Goal: Information Seeking & Learning: Learn about a topic

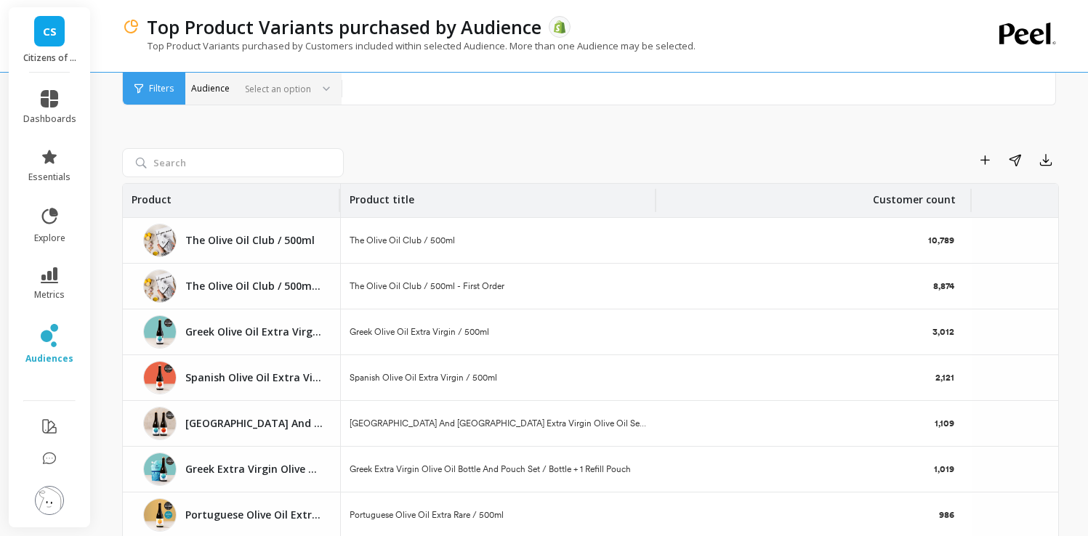
click at [310, 81] on div "Select an option" at bounding box center [255, 89] width 116 height 17
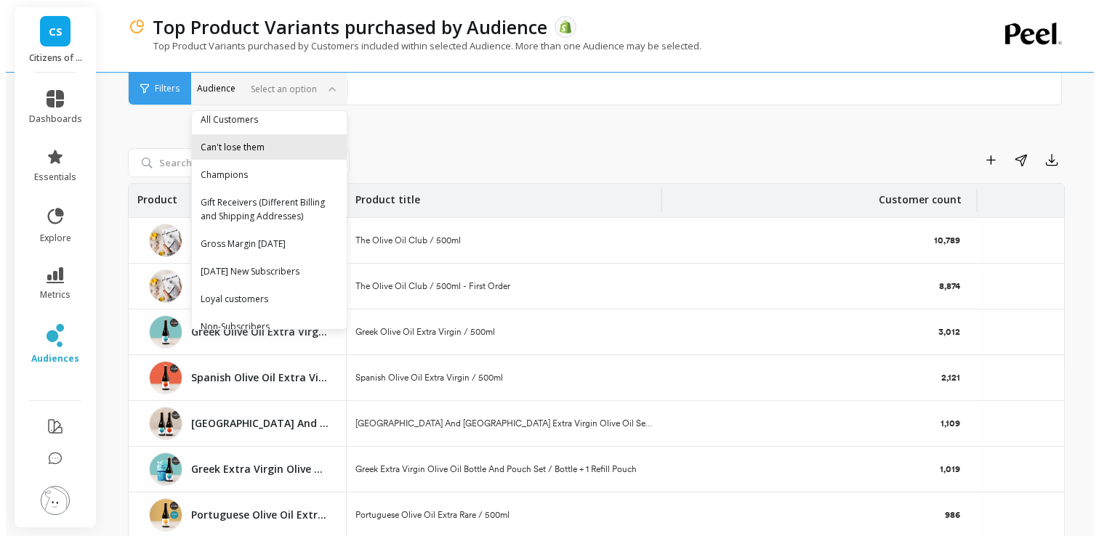
scroll to position [25, 0]
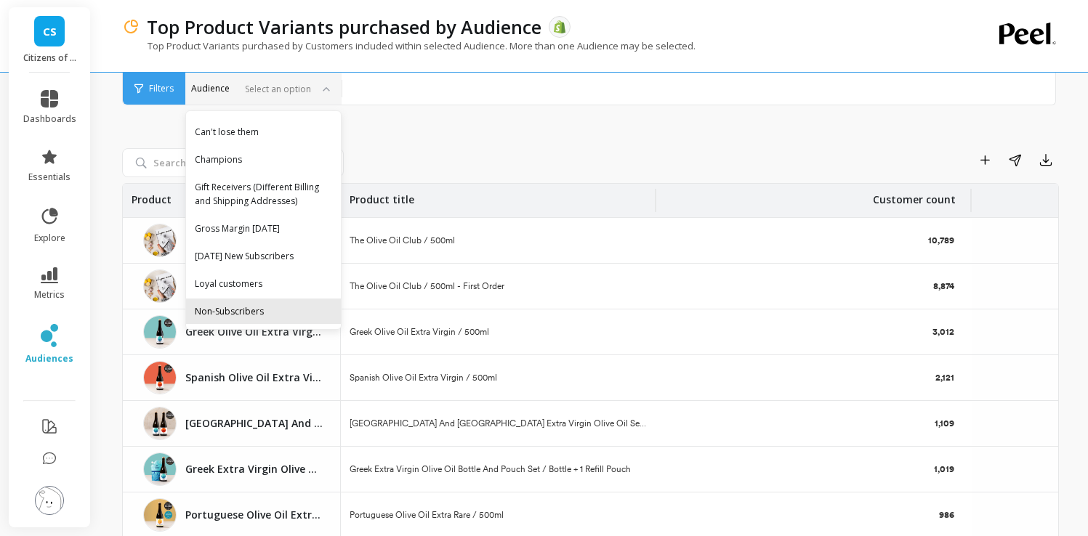
click at [254, 316] on div "Non-Subscribers" at bounding box center [263, 312] width 137 height 14
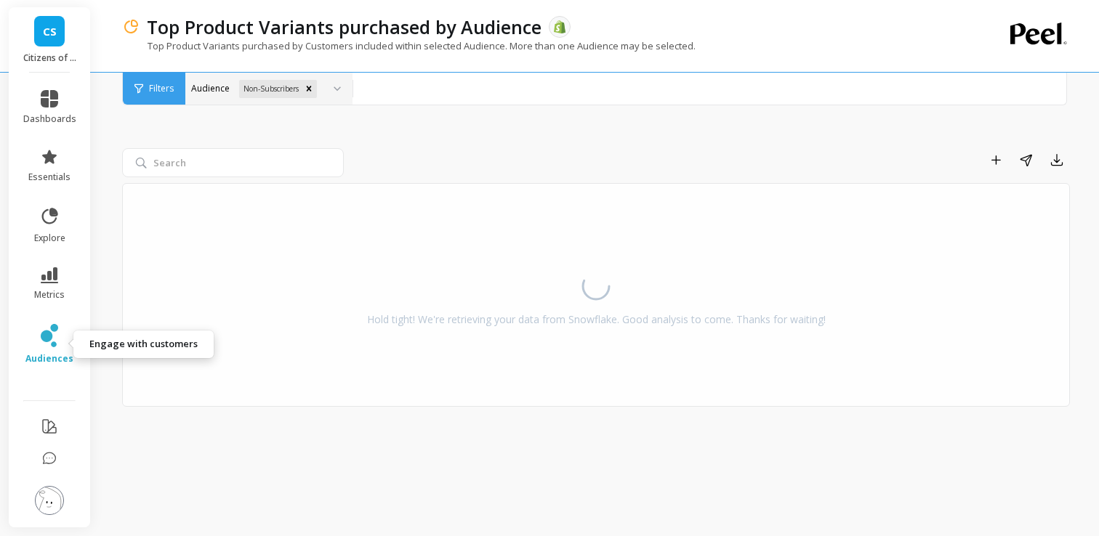
click at [42, 358] on span "audiences" at bounding box center [49, 359] width 48 height 12
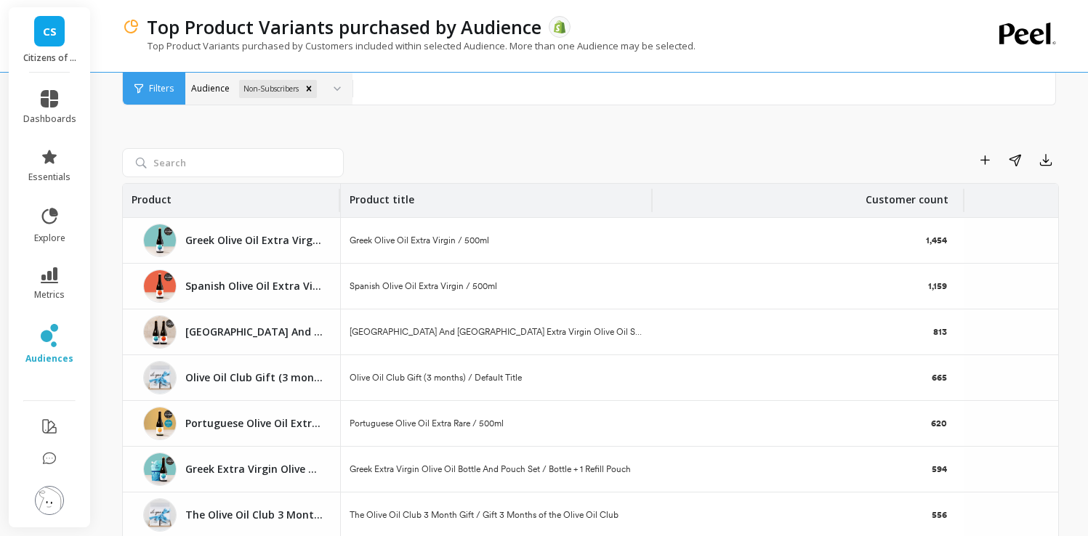
click at [521, 144] on div "Add to Dashboard Share Export Product Product title Customer count Greek Olive …" at bounding box center [590, 367] width 937 height 582
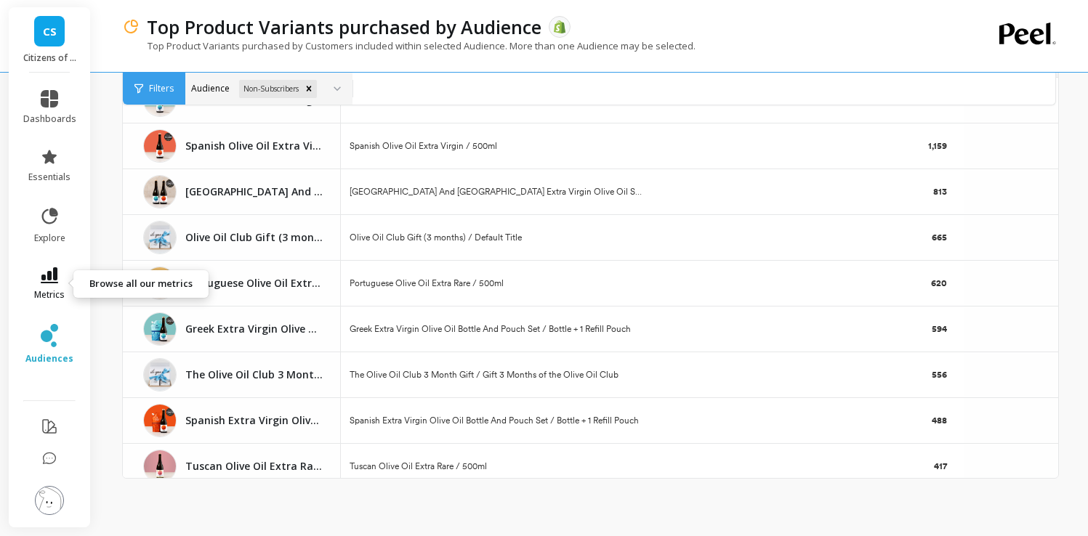
click at [53, 285] on link "metrics" at bounding box center [49, 283] width 53 height 33
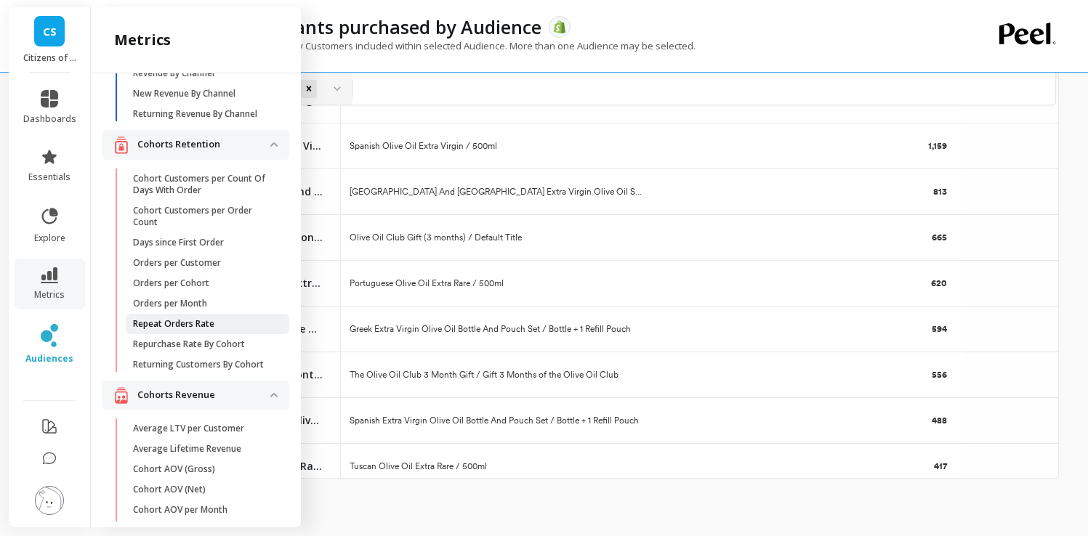
scroll to position [121, 0]
click at [191, 329] on p "Repeat Orders Rate" at bounding box center [173, 324] width 81 height 12
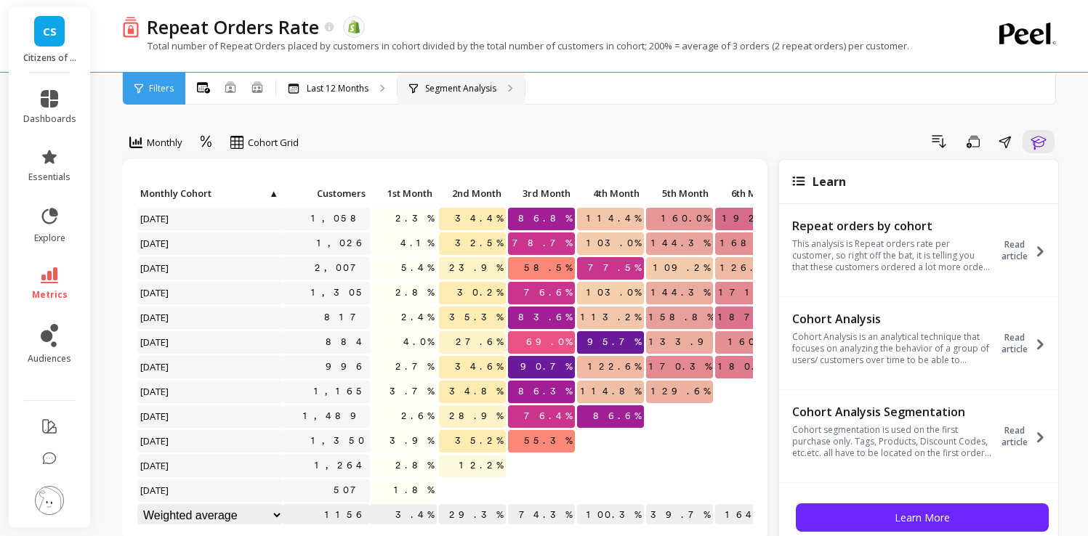
click at [480, 102] on div "Segment Analysis" at bounding box center [461, 89] width 127 height 32
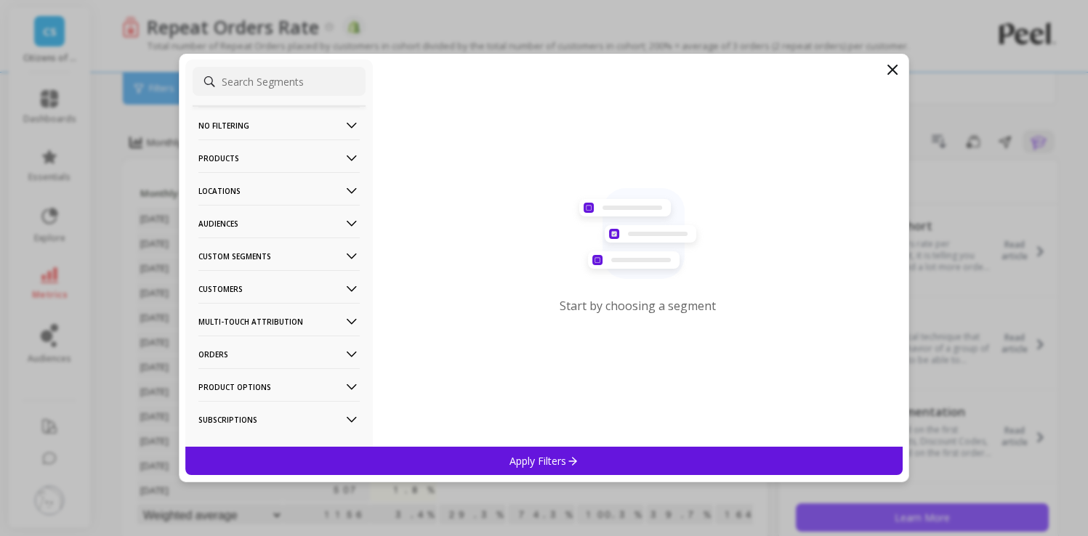
click at [318, 225] on p "Audiences" at bounding box center [278, 223] width 161 height 37
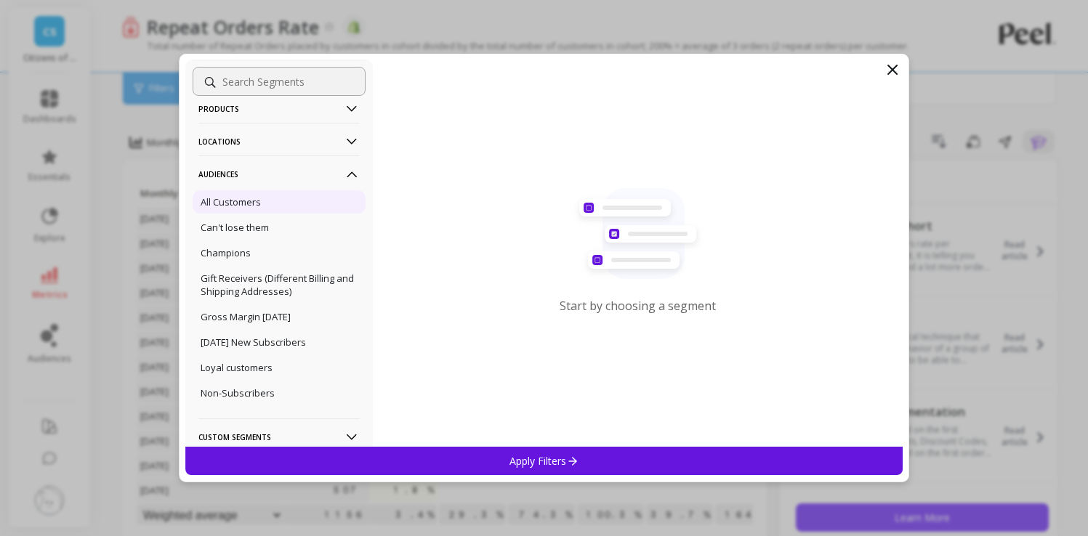
scroll to position [54, 0]
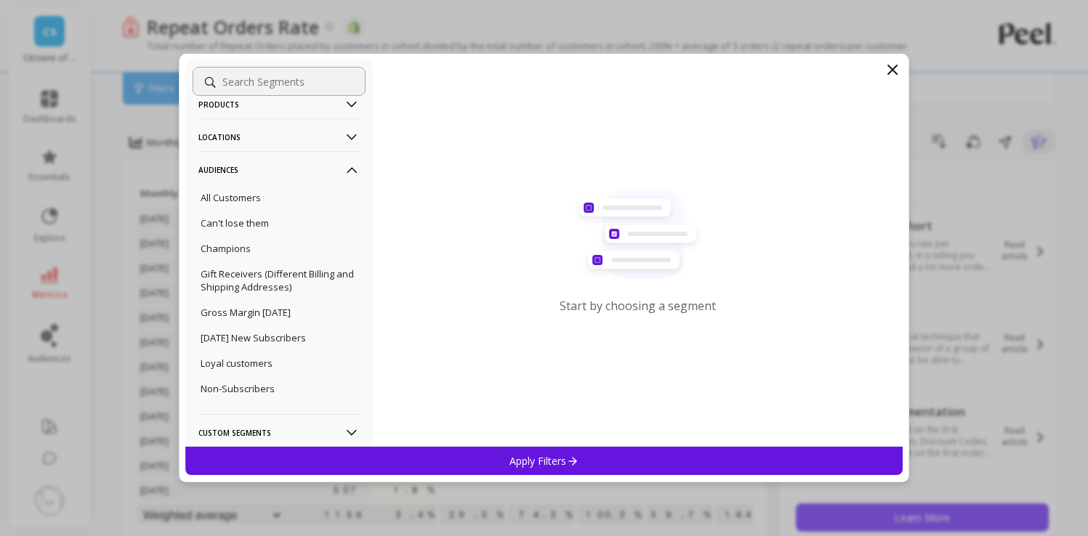
drag, startPoint x: 297, startPoint y: 403, endPoint x: 314, endPoint y: 407, distance: 17.3
click at [297, 400] on div "Non-Subscribers" at bounding box center [279, 388] width 173 height 23
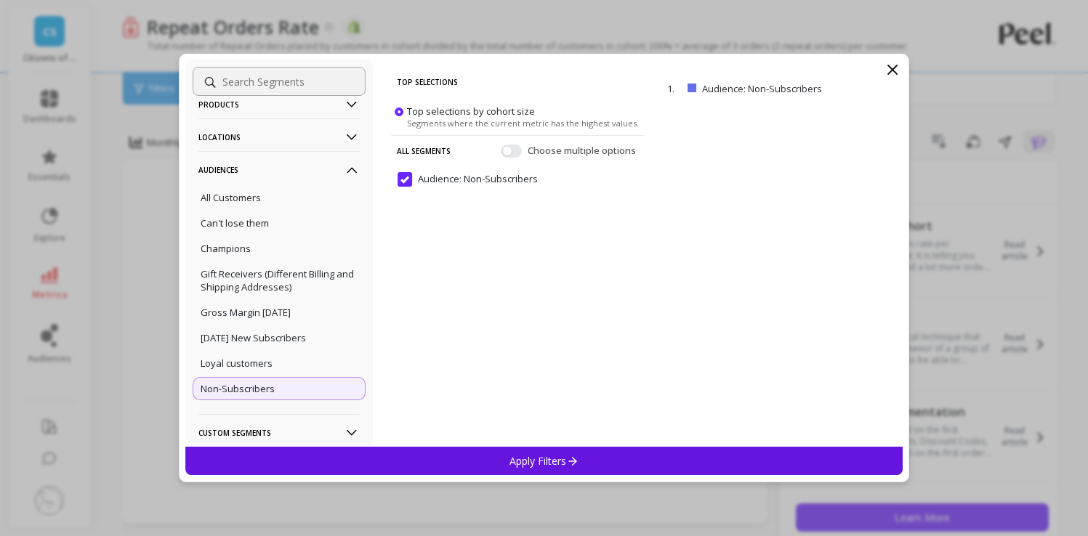
click at [659, 464] on div "Apply Filters" at bounding box center [544, 461] width 718 height 28
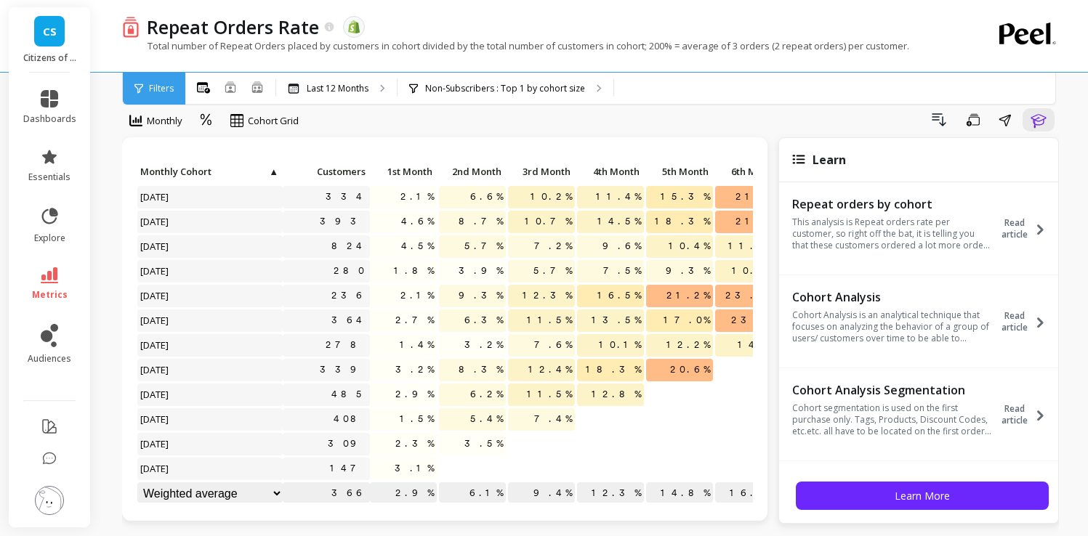
scroll to position [23, 0]
click at [215, 126] on div at bounding box center [207, 120] width 22 height 25
click at [214, 126] on div at bounding box center [207, 120] width 22 height 25
click at [338, 92] on p "Last 12 Months" at bounding box center [338, 89] width 62 height 12
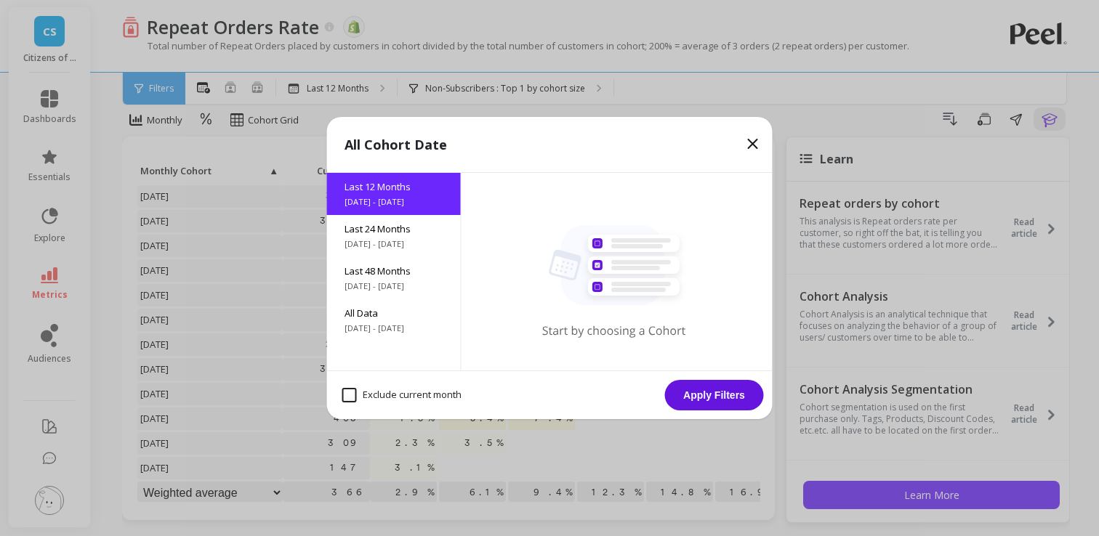
click at [754, 142] on icon at bounding box center [753, 144] width 9 height 9
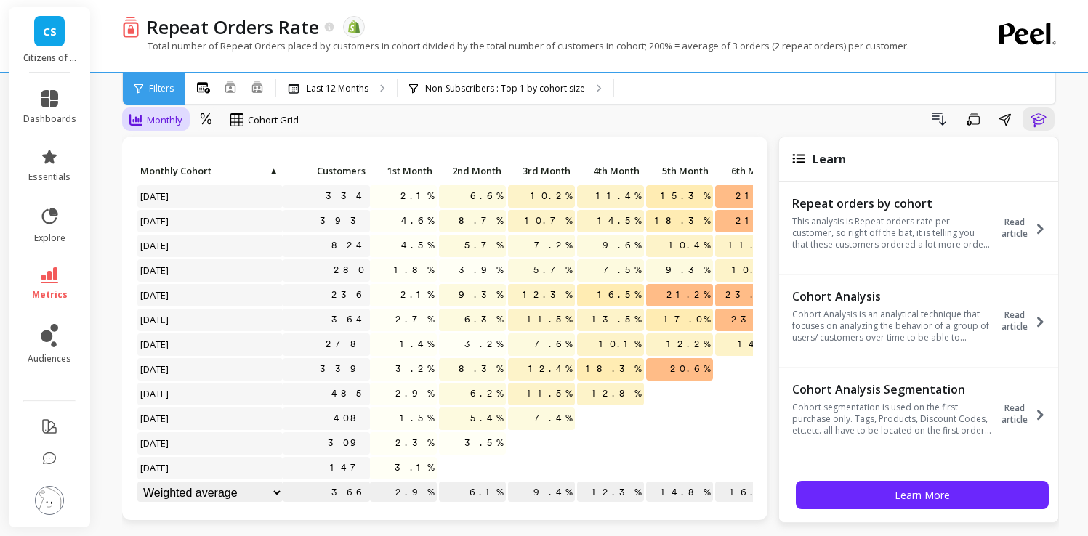
click at [165, 122] on span "Monthly" at bounding box center [165, 120] width 36 height 14
click at [161, 94] on span "Filters" at bounding box center [161, 89] width 25 height 12
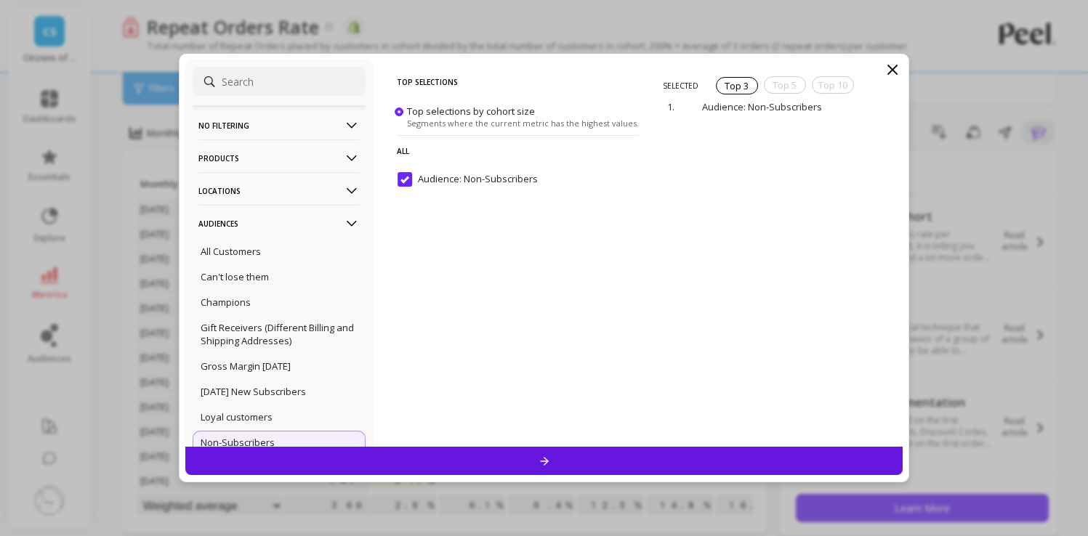
scroll to position [0, 0]
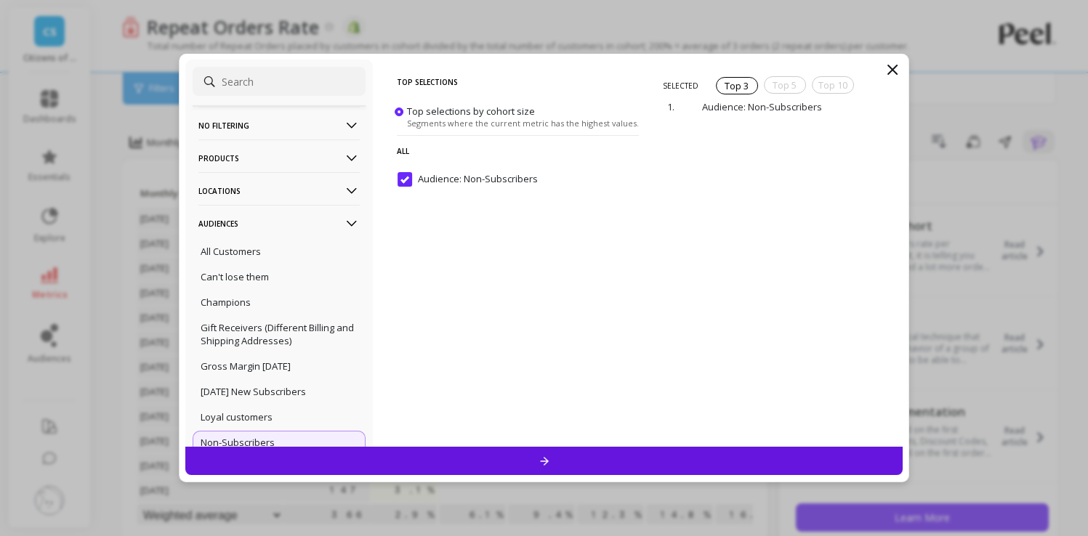
click at [285, 158] on p "Products" at bounding box center [278, 158] width 161 height 37
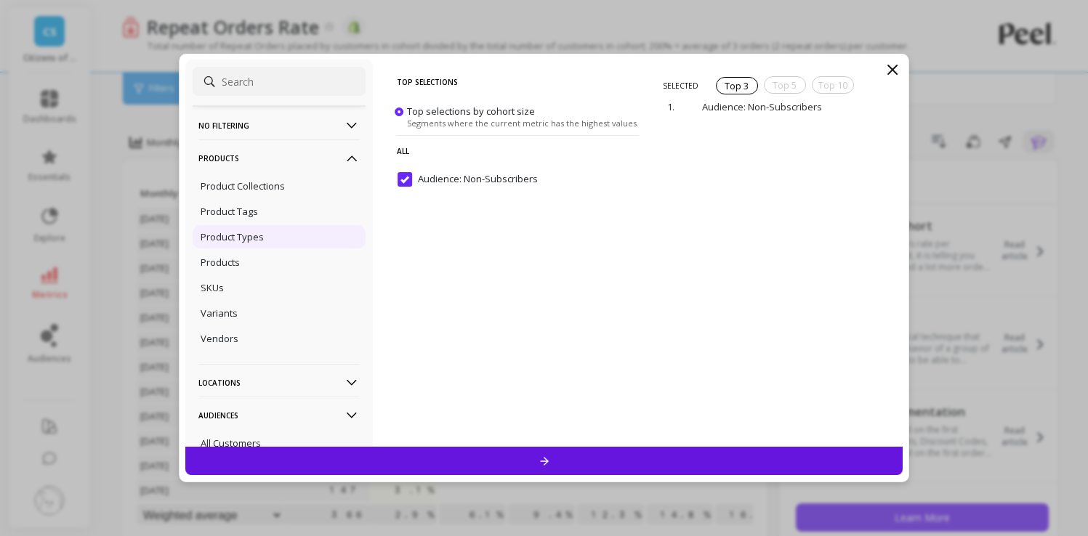
click at [249, 243] on p "Product Types" at bounding box center [232, 236] width 63 height 13
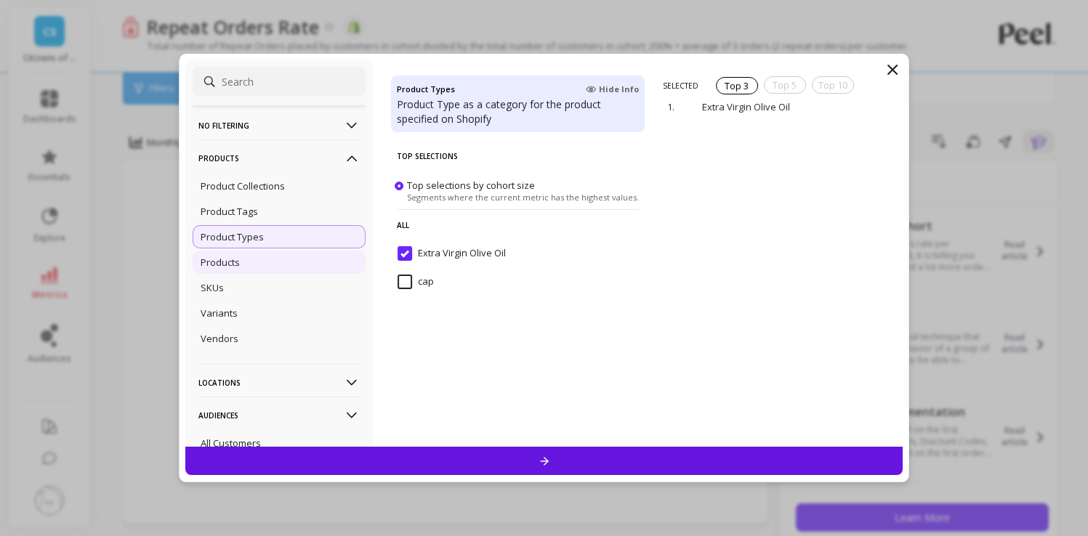
click at [242, 267] on div "Products" at bounding box center [279, 262] width 173 height 23
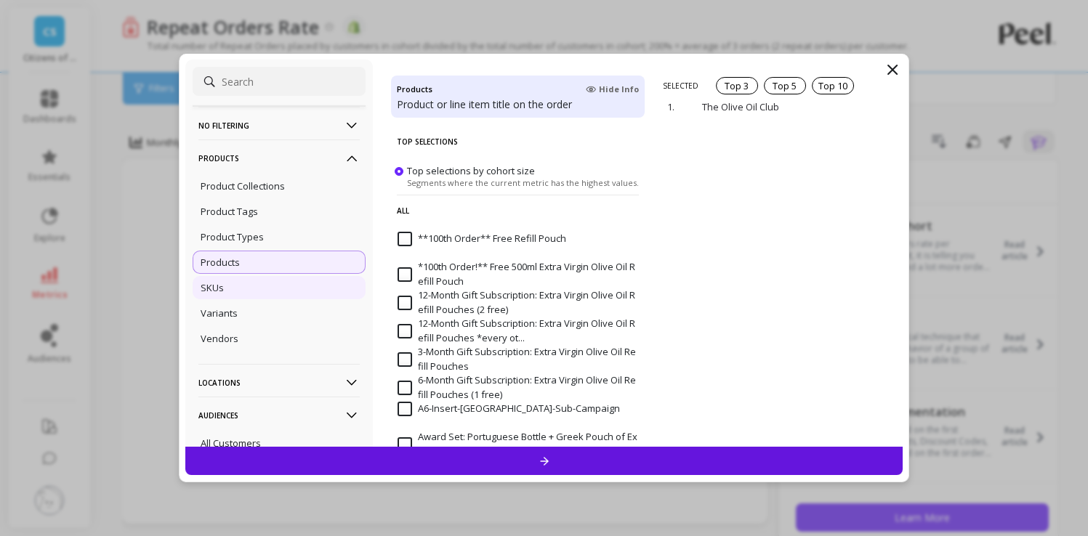
click at [237, 296] on div "SKUs" at bounding box center [279, 287] width 173 height 23
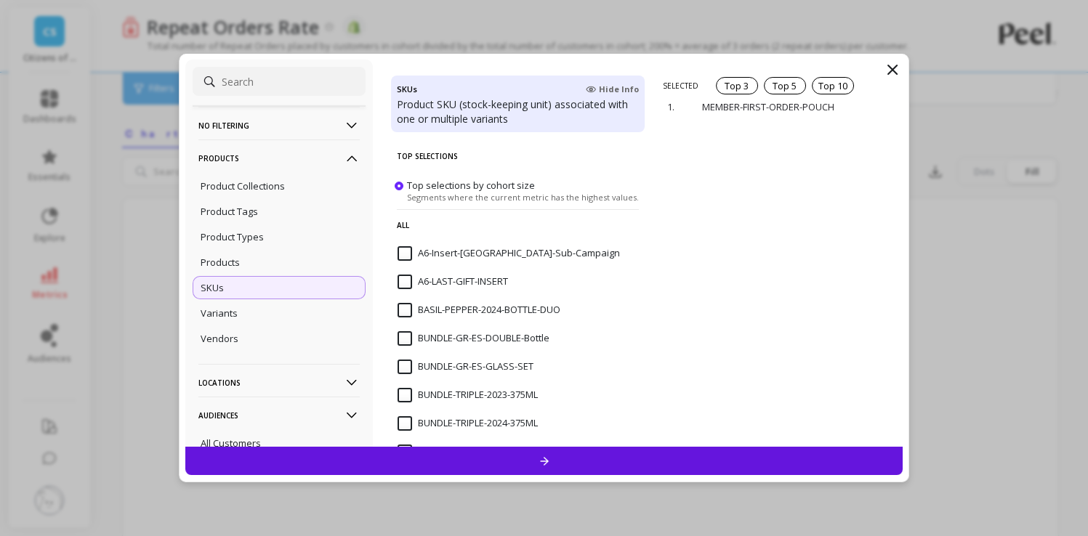
scroll to position [478, 0]
click at [662, 458] on div at bounding box center [544, 461] width 718 height 28
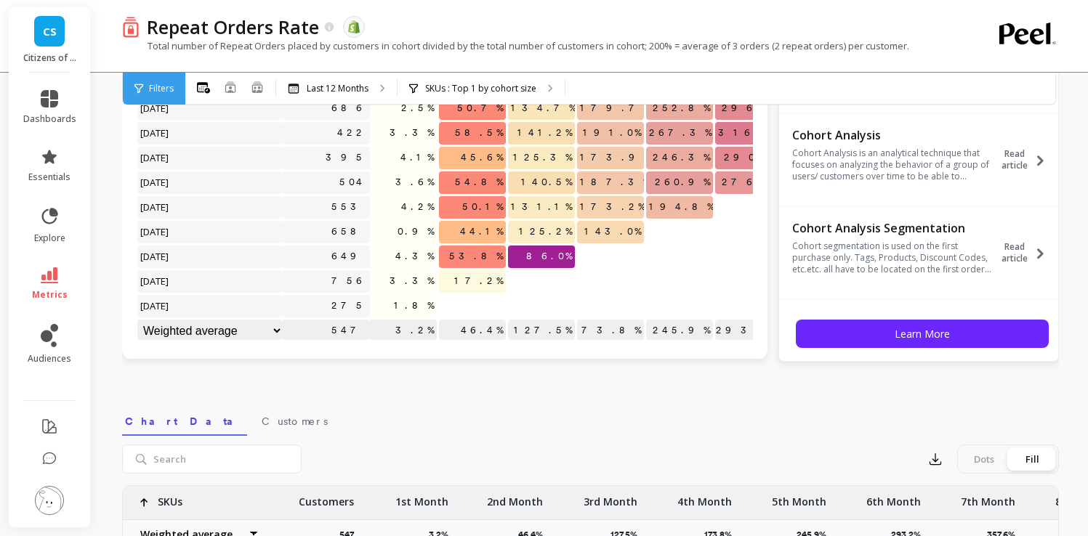
scroll to position [336, 0]
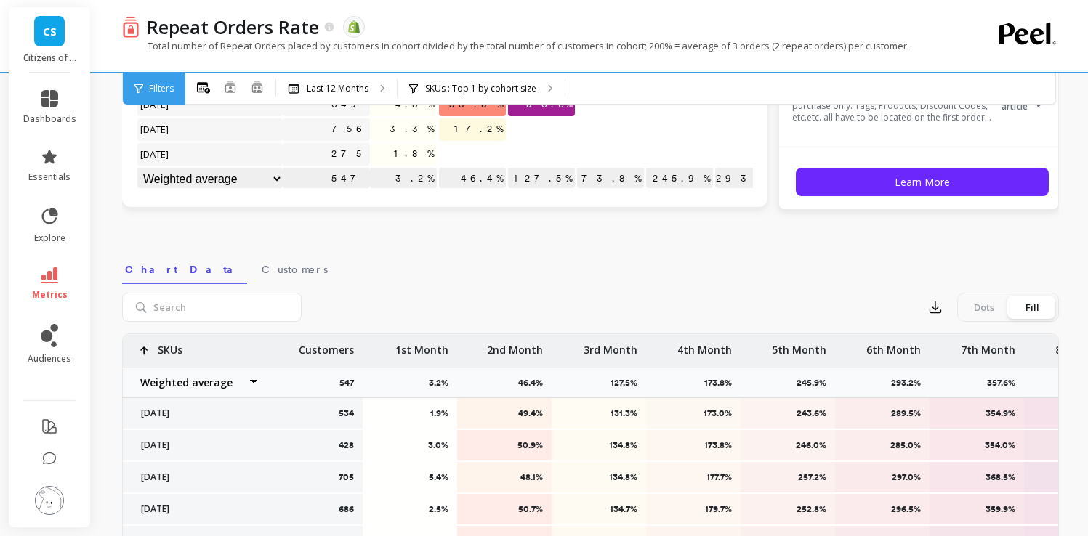
click at [164, 356] on p "SKUs" at bounding box center [170, 345] width 25 height 23
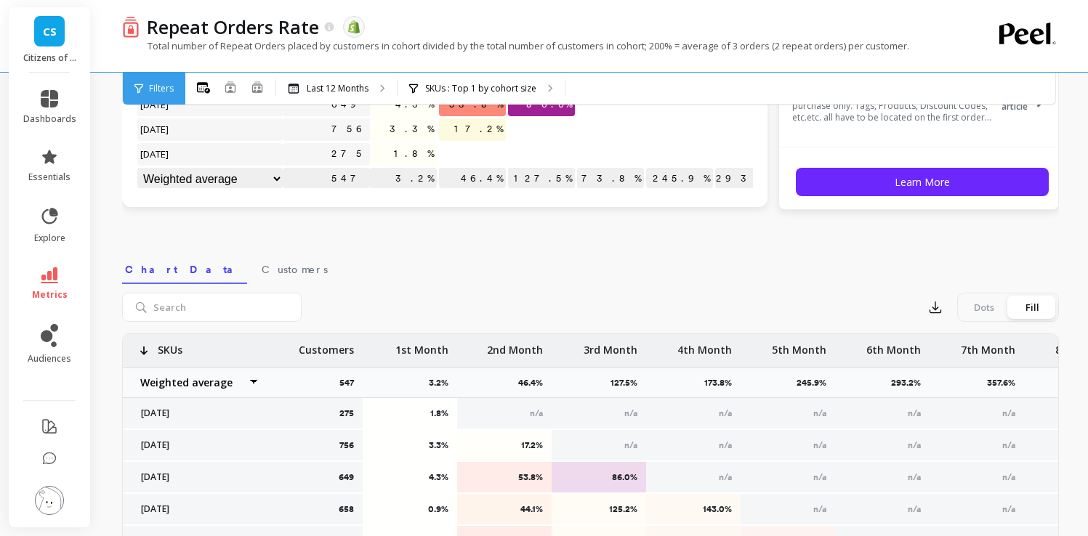
click at [164, 355] on p "SKUs" at bounding box center [170, 345] width 25 height 23
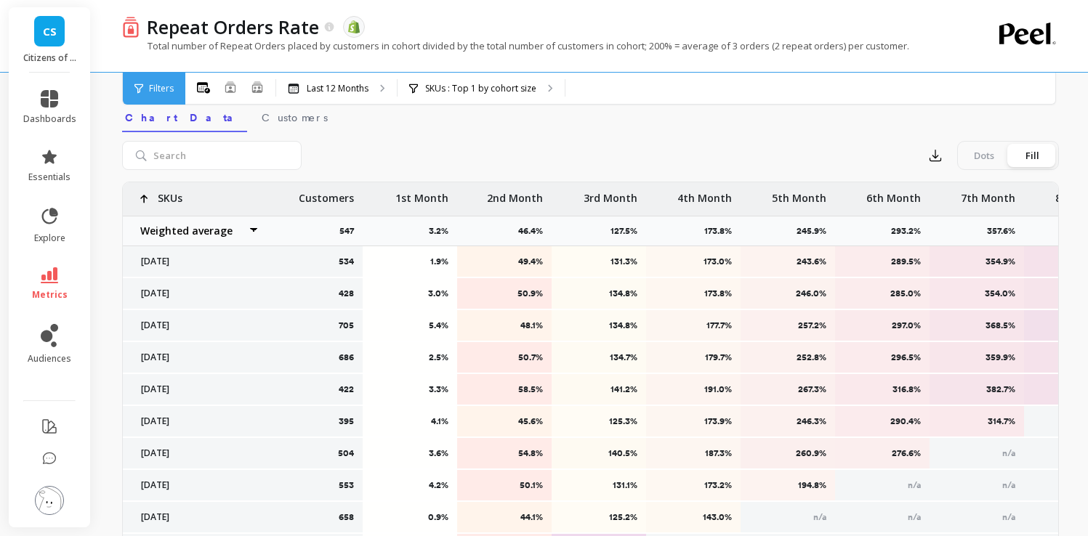
scroll to position [345, 0]
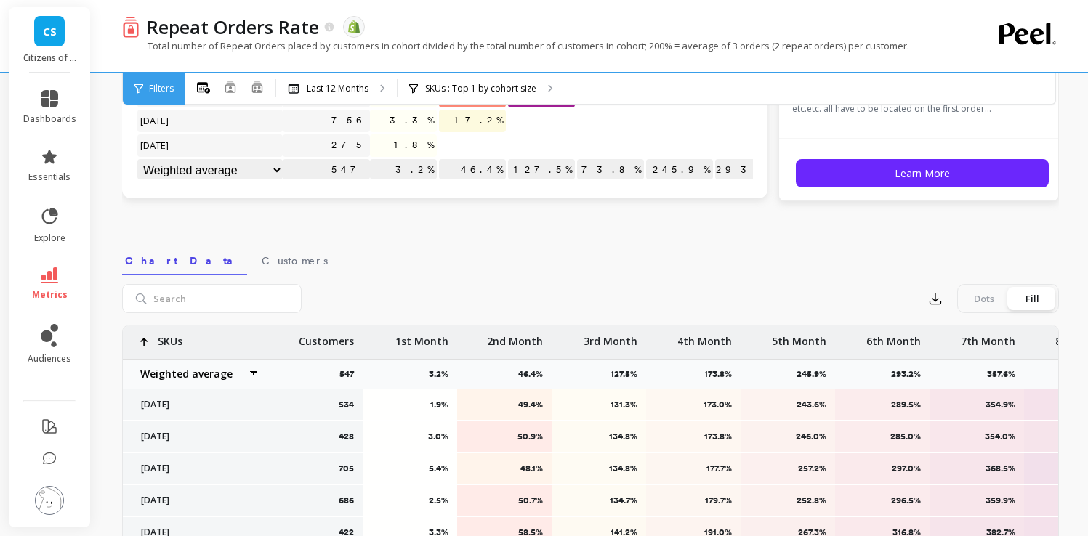
click at [167, 337] on p "SKUs" at bounding box center [170, 337] width 25 height 23
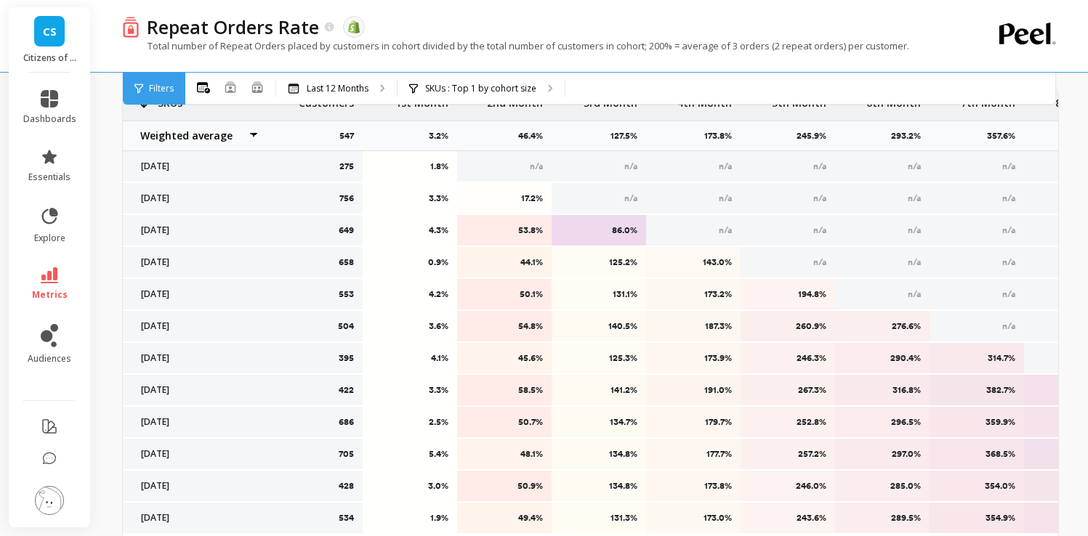
scroll to position [581, 0]
click at [259, 138] on select "Weighted average Weighted average excl. current month Sum Max Min" at bounding box center [195, 137] width 145 height 29
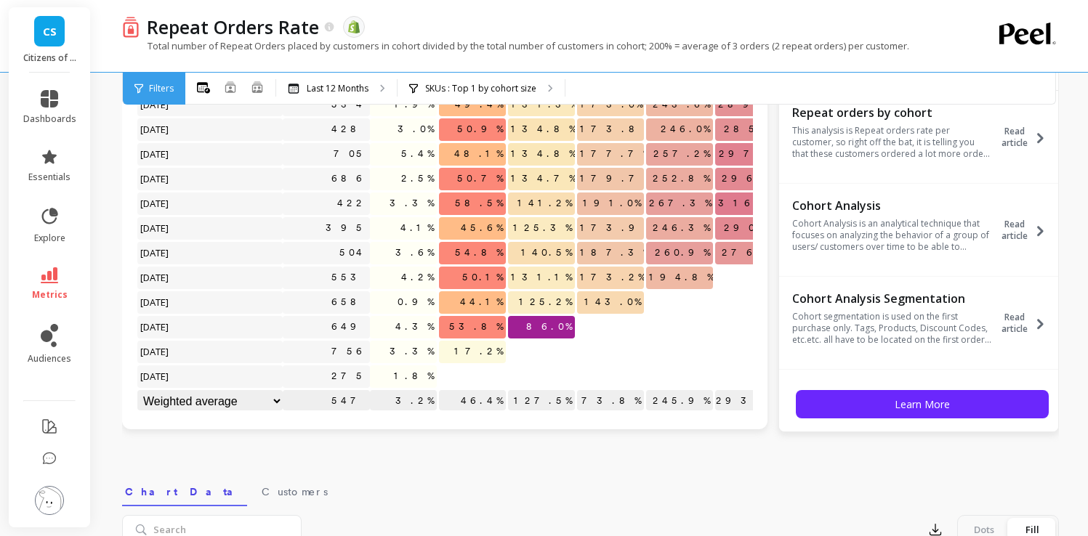
scroll to position [0, 0]
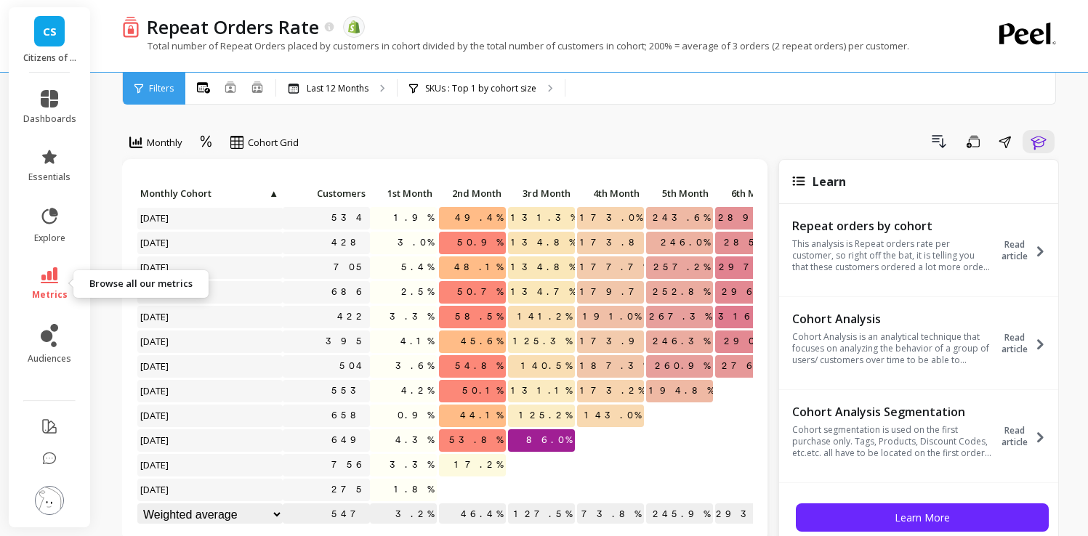
click at [59, 268] on link "metrics" at bounding box center [49, 283] width 53 height 33
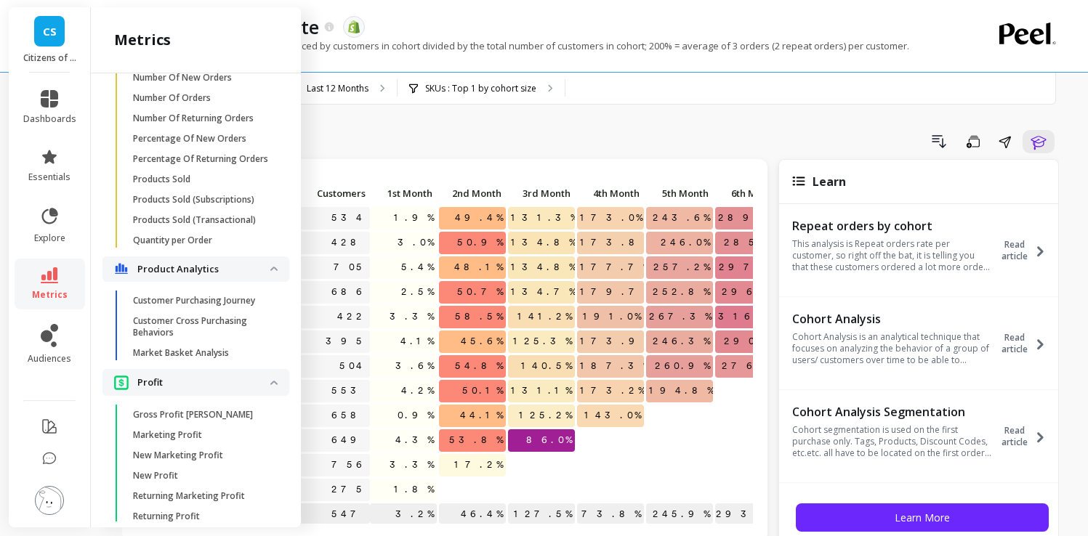
scroll to position [2661, 0]
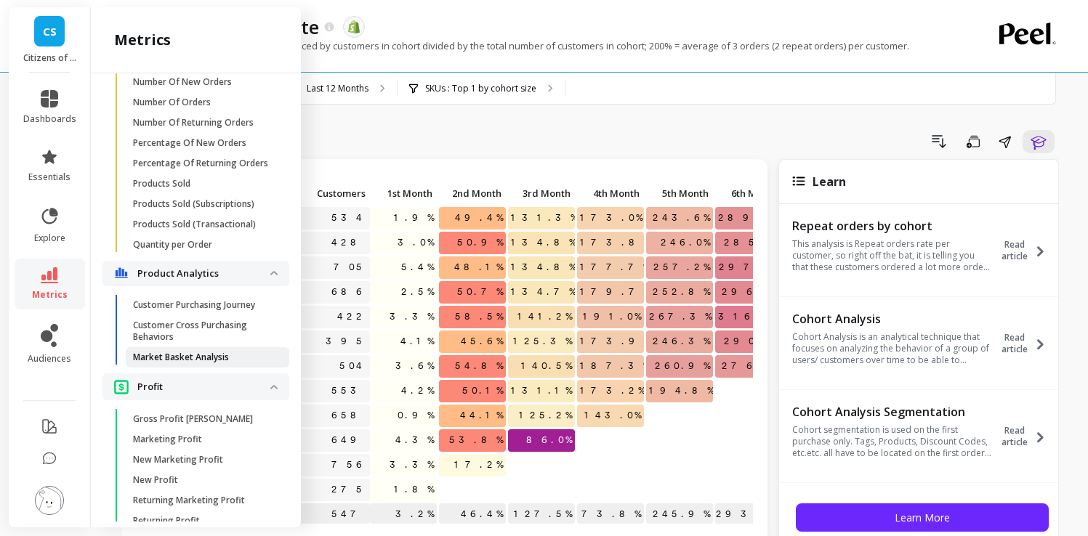
click at [193, 363] on p "Market Basket Analysis" at bounding box center [181, 358] width 96 height 12
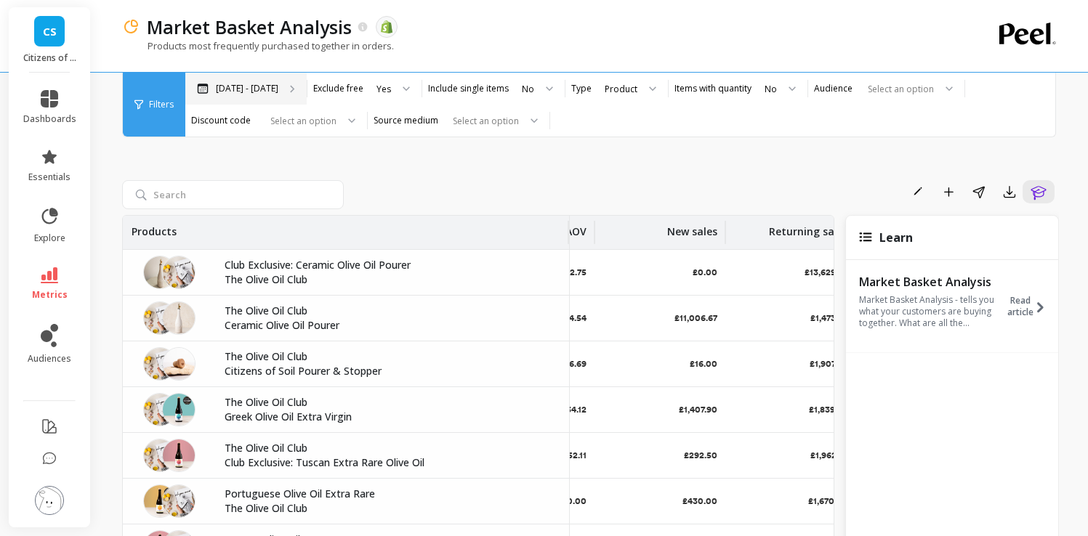
click at [267, 87] on p "Mar 11 - Sep 11" at bounding box center [247, 89] width 63 height 12
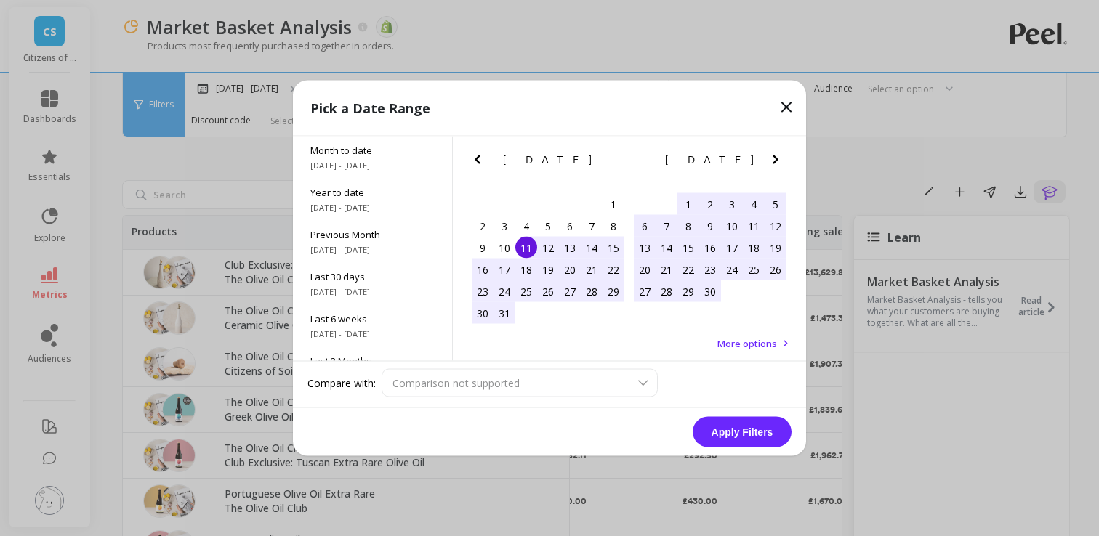
click at [769, 108] on div "Pick a Date Range" at bounding box center [549, 109] width 513 height 56
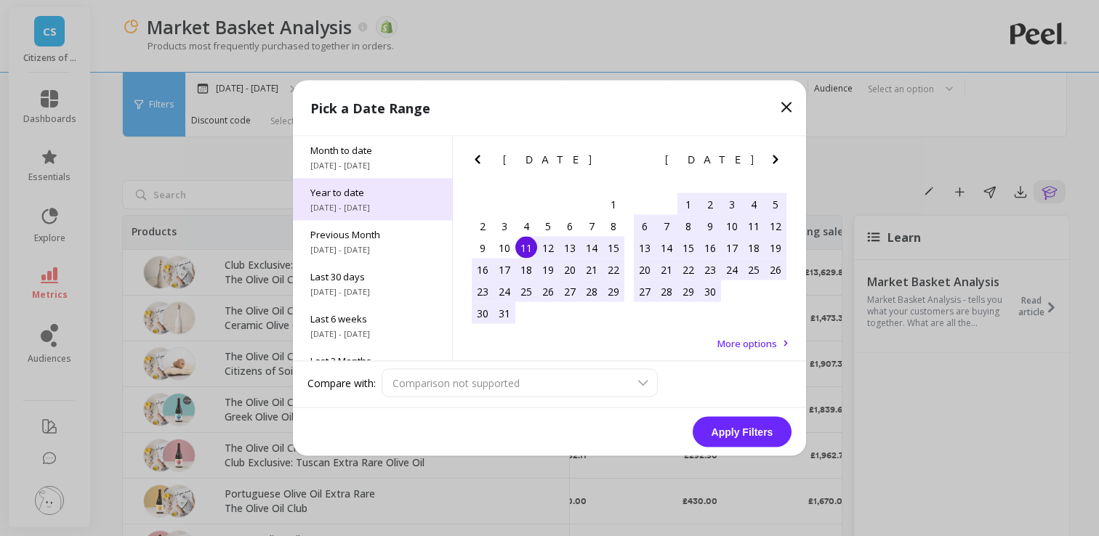
click at [374, 213] on span "1/1/2025 - 9/11/2025" at bounding box center [372, 208] width 124 height 12
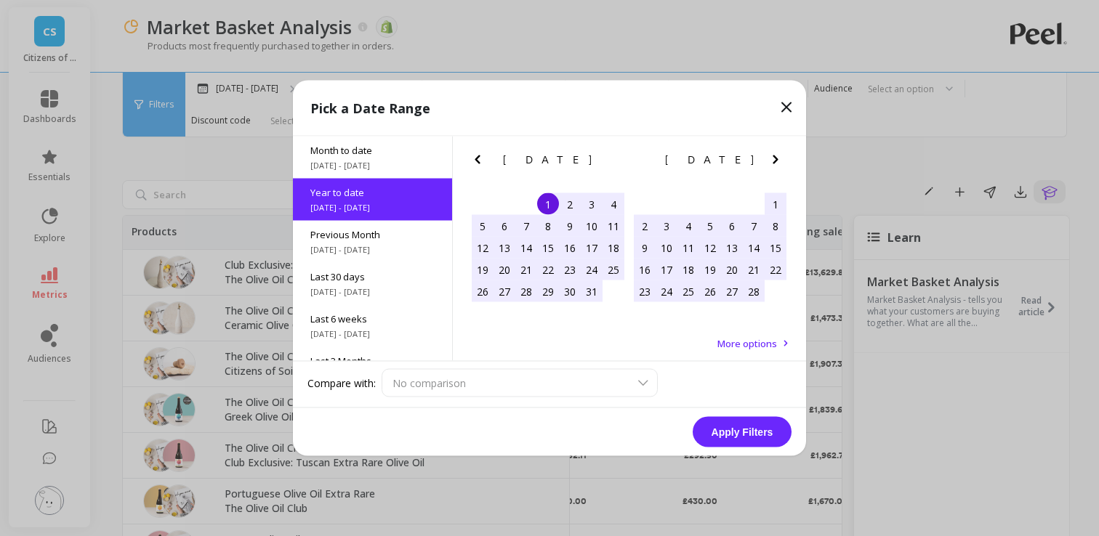
click at [730, 426] on button "Apply Filters" at bounding box center [742, 432] width 99 height 31
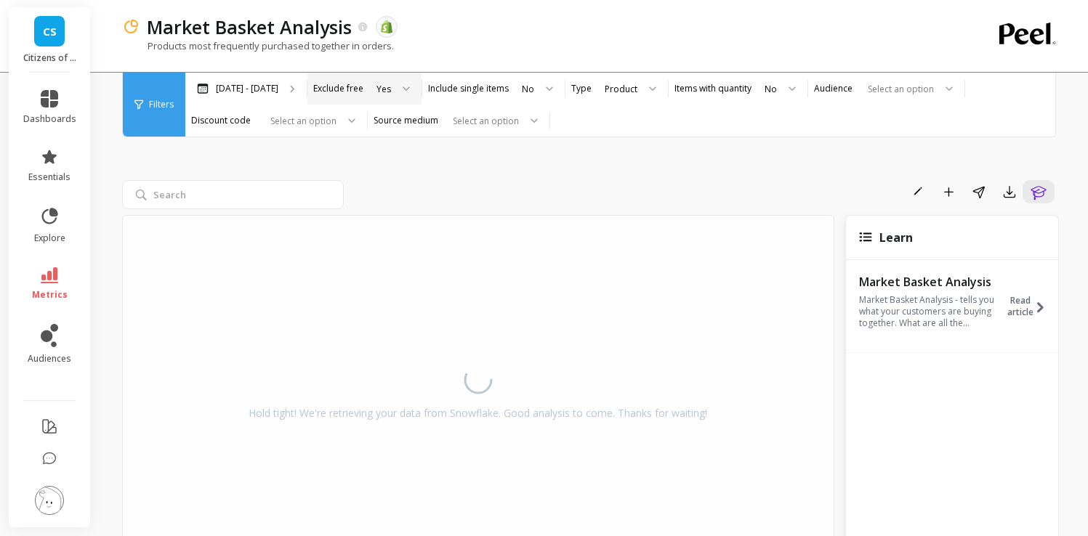
click at [379, 92] on div "Yes" at bounding box center [384, 89] width 15 height 14
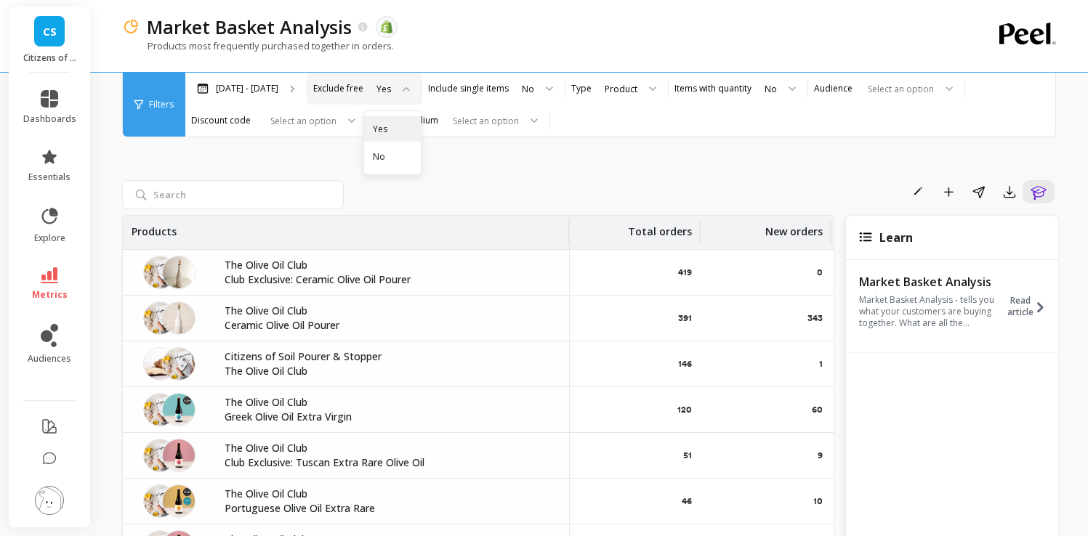
click at [536, 92] on div at bounding box center [544, 89] width 17 height 32
click at [611, 94] on div "Product" at bounding box center [621, 89] width 33 height 14
click at [703, 99] on div "Items with quantity No" at bounding box center [738, 89] width 139 height 32
click at [778, 92] on div at bounding box center [786, 89] width 17 height 32
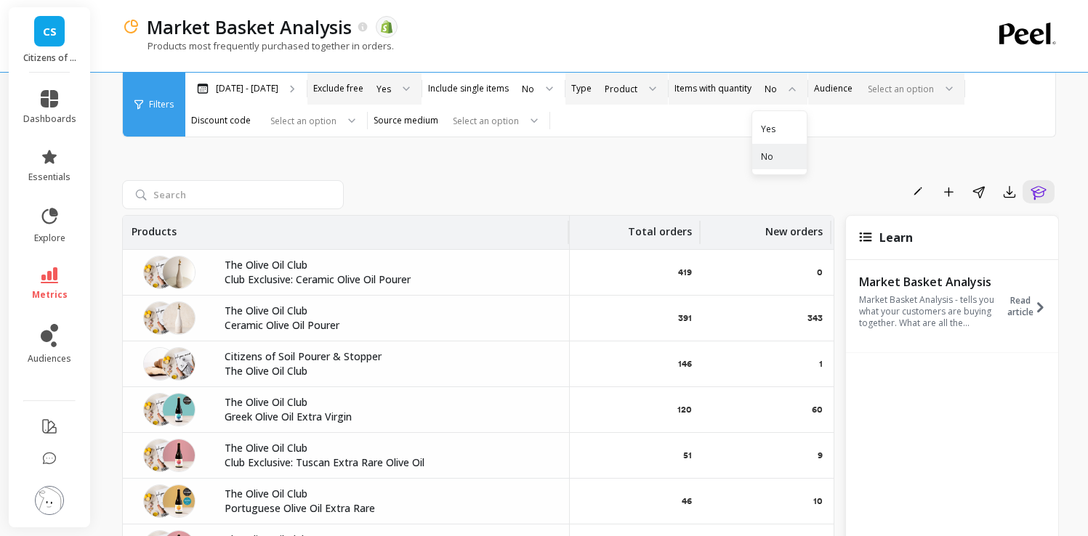
click at [862, 93] on div at bounding box center [898, 89] width 72 height 14
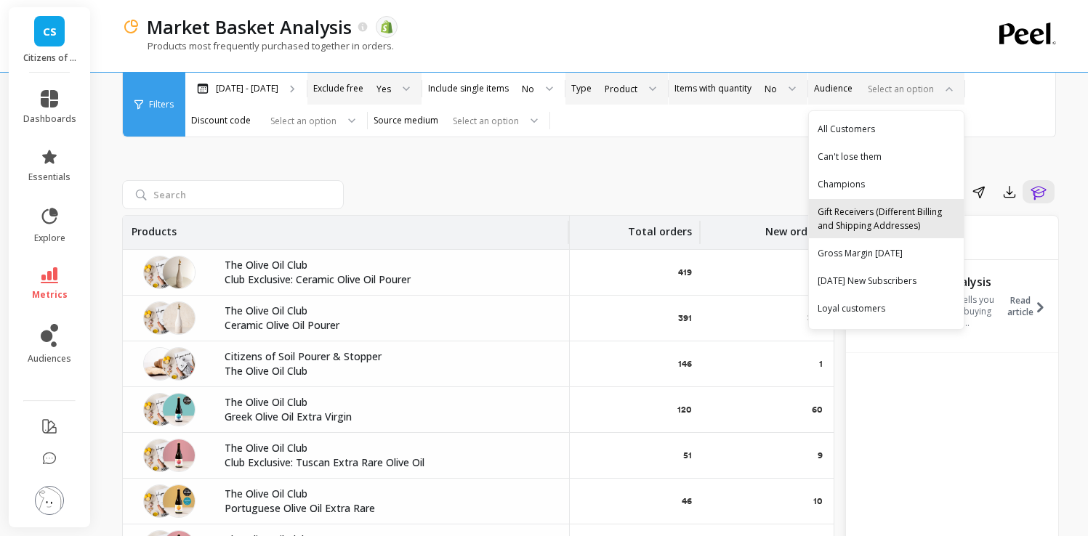
scroll to position [25, 0]
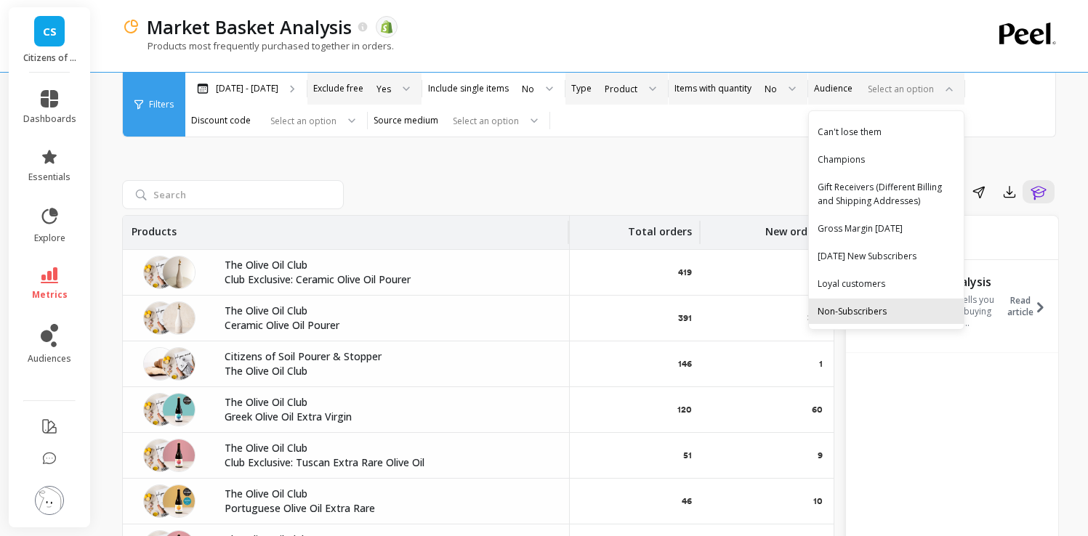
click at [854, 309] on div "Non-Subscribers" at bounding box center [886, 312] width 137 height 14
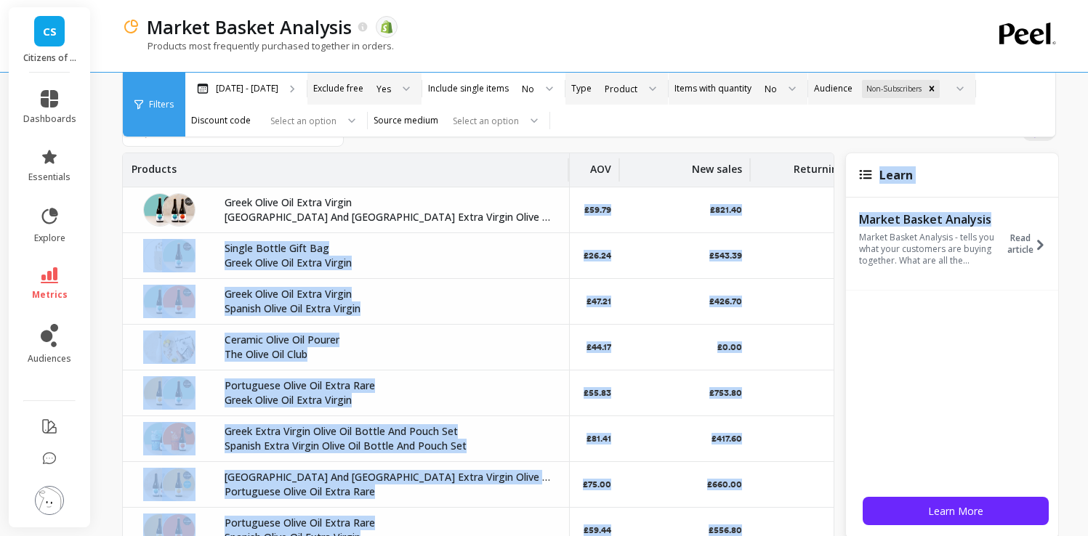
scroll to position [0, 794]
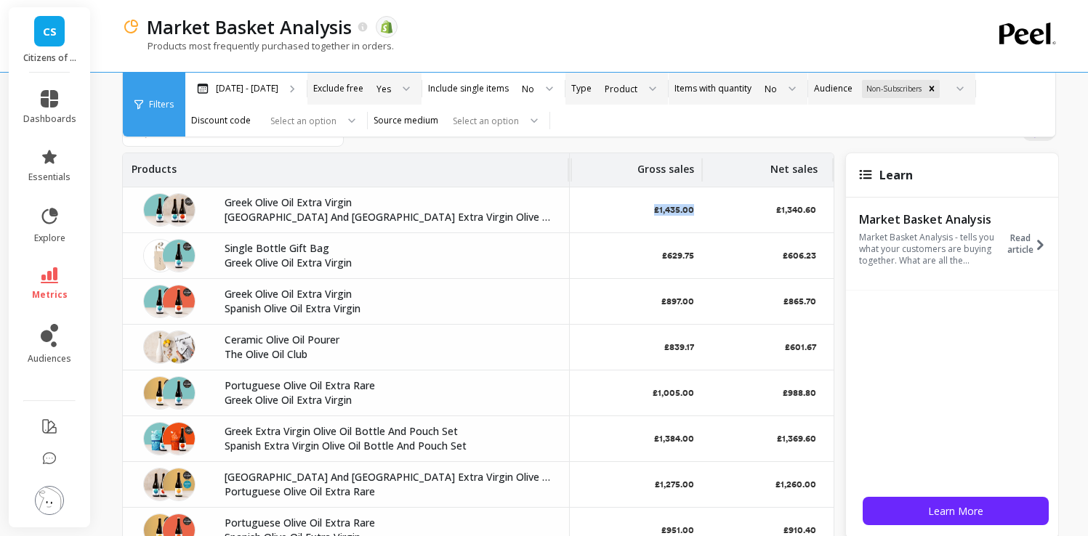
drag, startPoint x: 707, startPoint y: 221, endPoint x: 653, endPoint y: 223, distance: 53.8
click at [653, 223] on tr "Greek Olive Oil Extra Virgin Greece And Spain Extra Virgin Olive Oil Set 24 15 …" at bounding box center [87, 211] width 1494 height 46
click at [313, 121] on div at bounding box center [301, 121] width 72 height 14
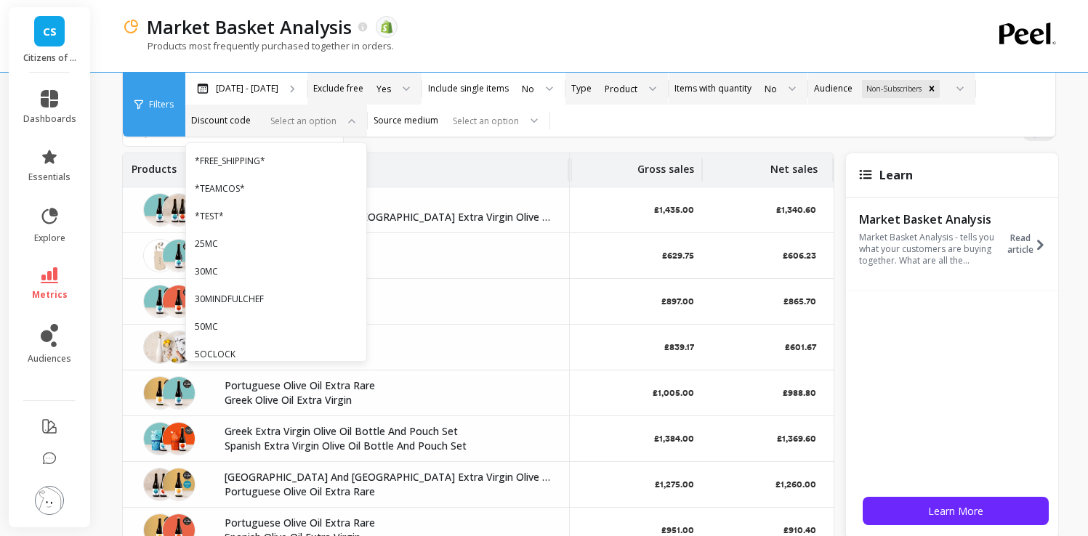
click at [313, 121] on div at bounding box center [301, 121] width 72 height 14
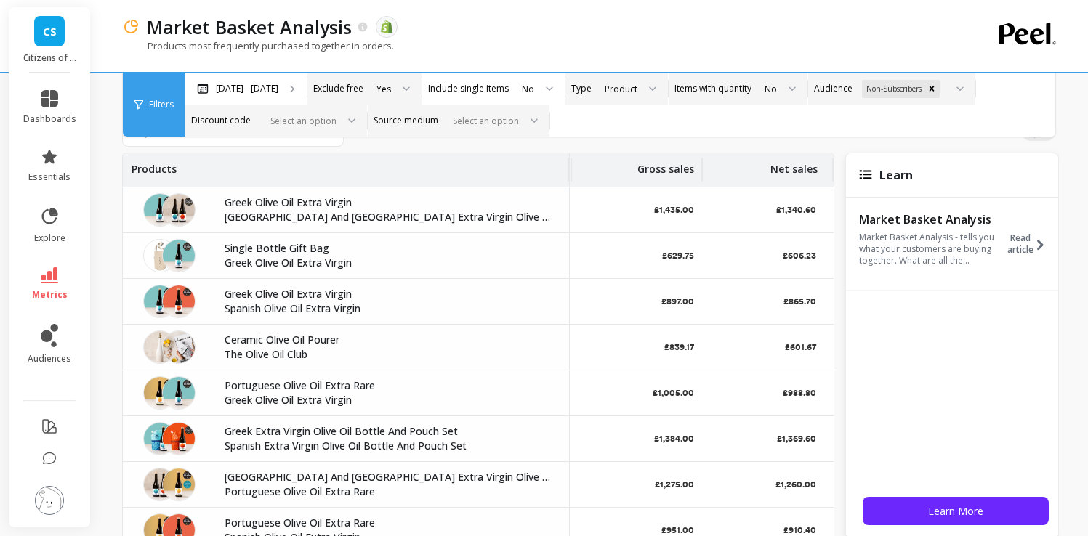
click at [523, 116] on div at bounding box center [528, 121] width 17 height 32
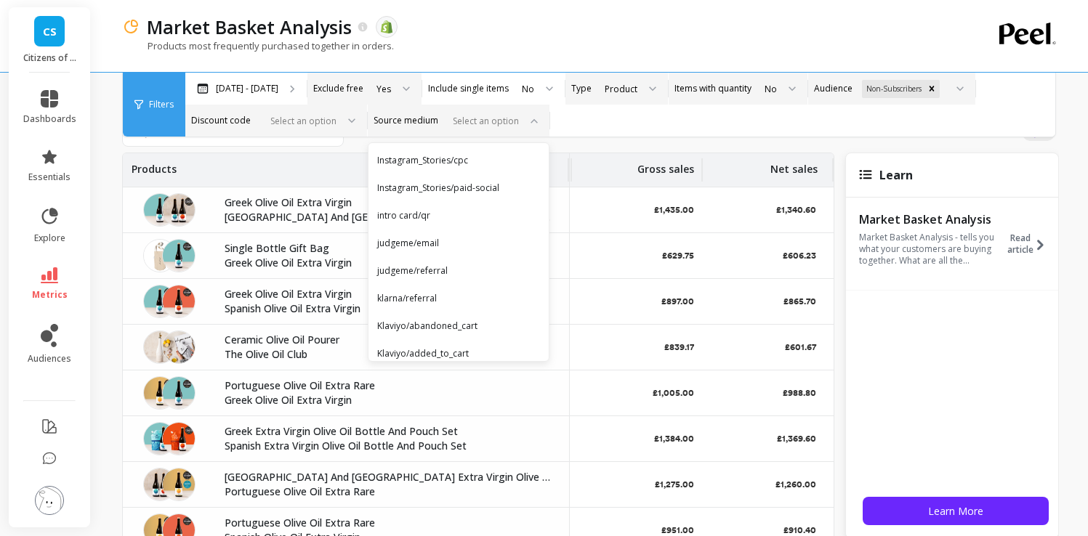
scroll to position [1777, 0]
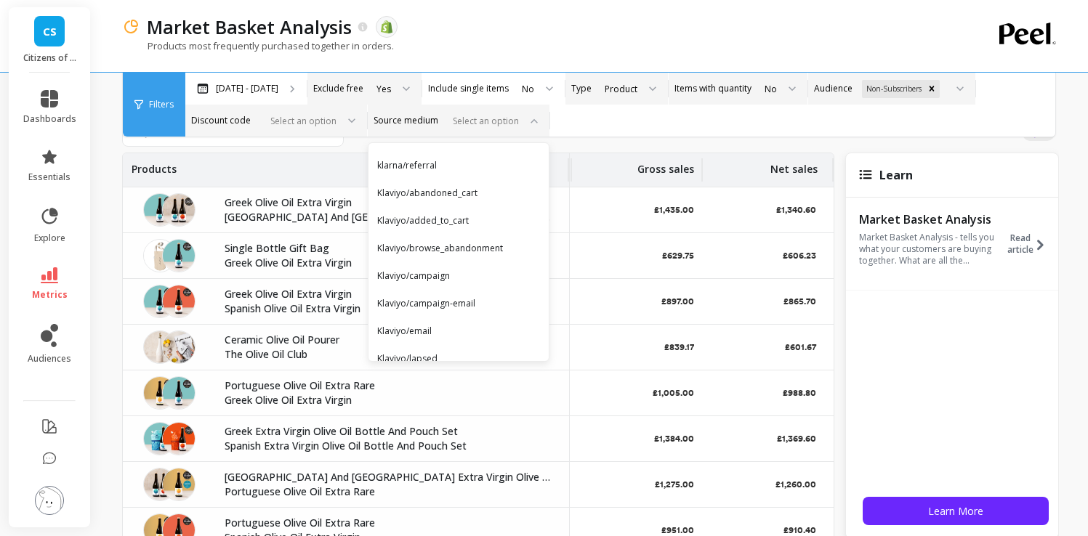
click at [409, 125] on div "Select an option" at bounding box center [449, 121] width 141 height 17
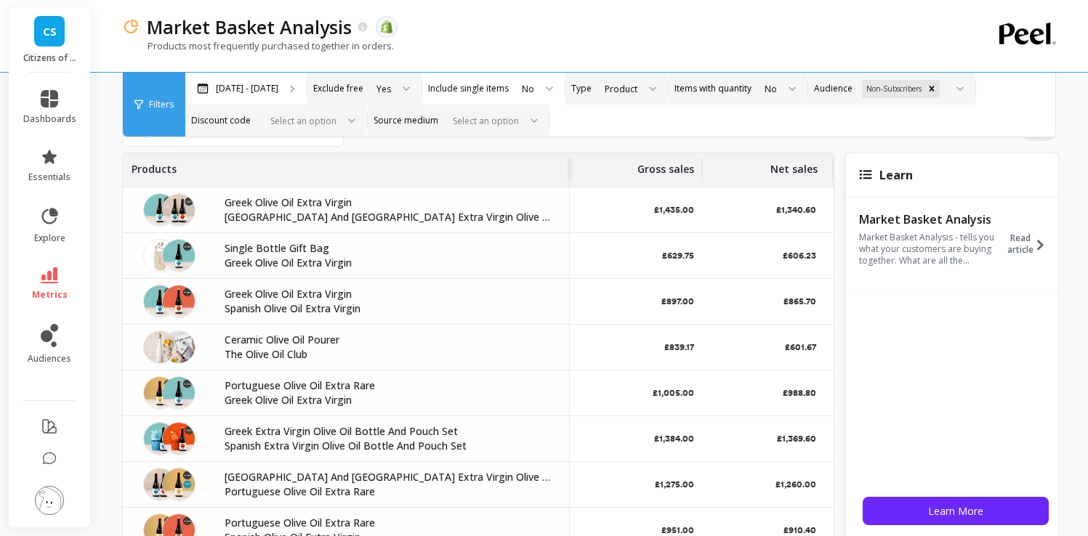
click at [480, 116] on div at bounding box center [483, 121] width 72 height 14
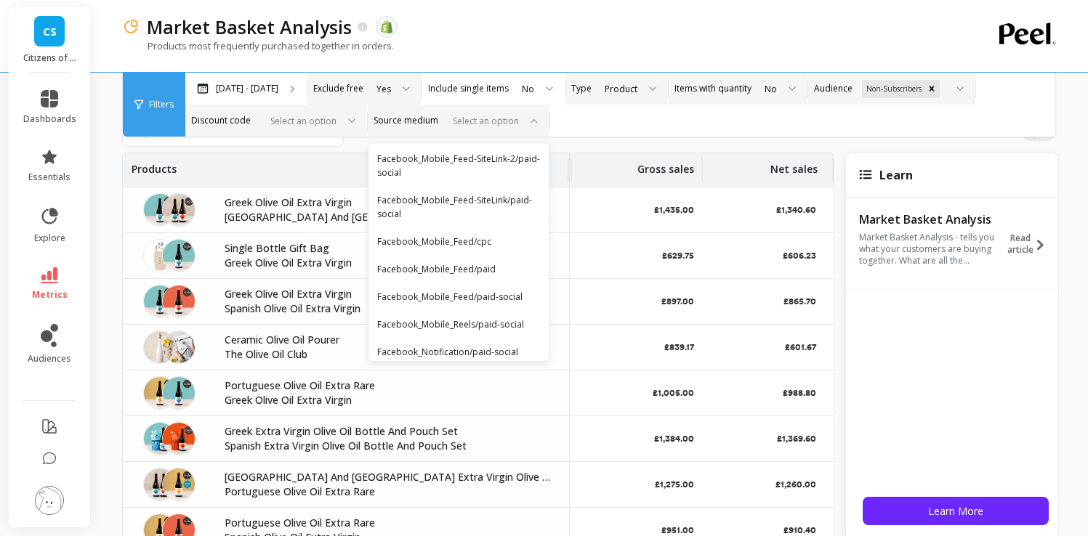
scroll to position [608, 0]
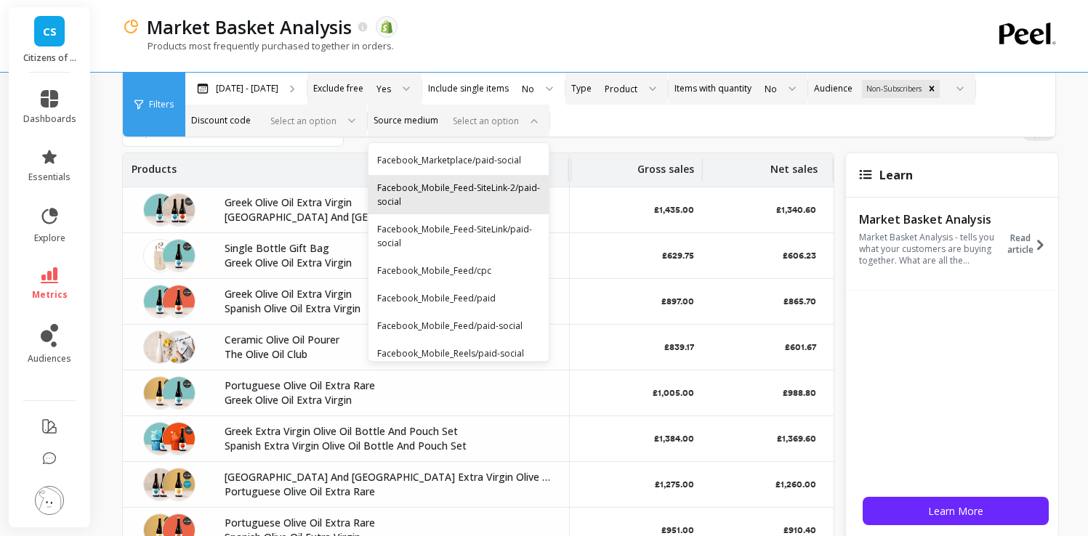
click at [448, 200] on div "Facebook_Mobile_Feed-SiteLink-2/paid-social" at bounding box center [458, 195] width 163 height 28
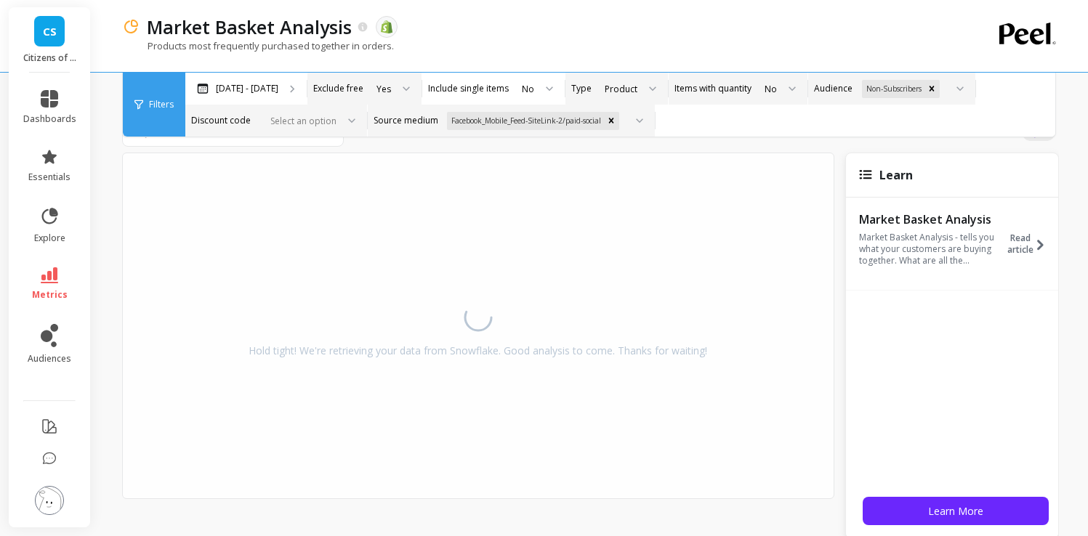
click at [640, 119] on div at bounding box center [634, 121] width 17 height 32
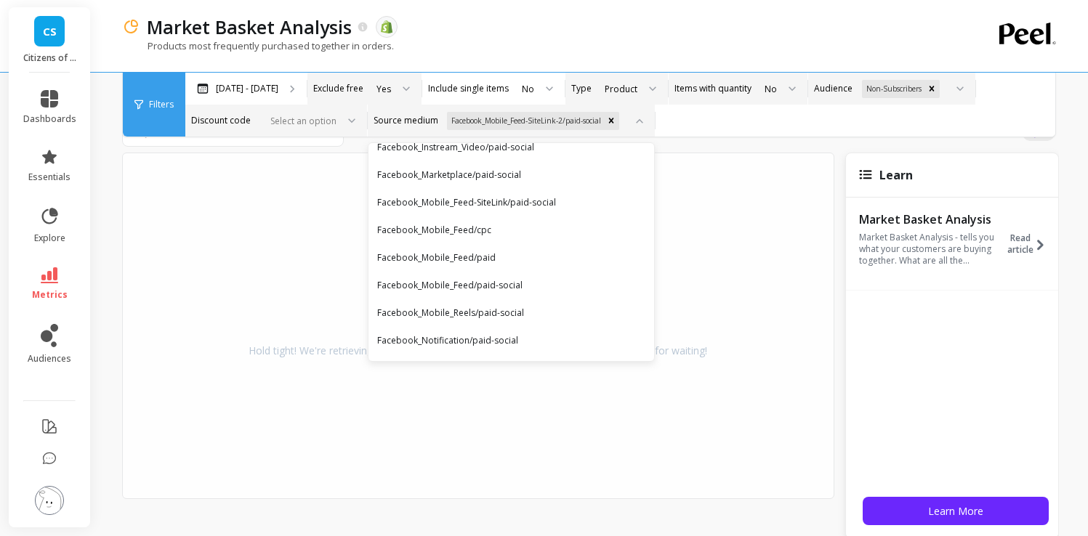
scroll to position [568, 0]
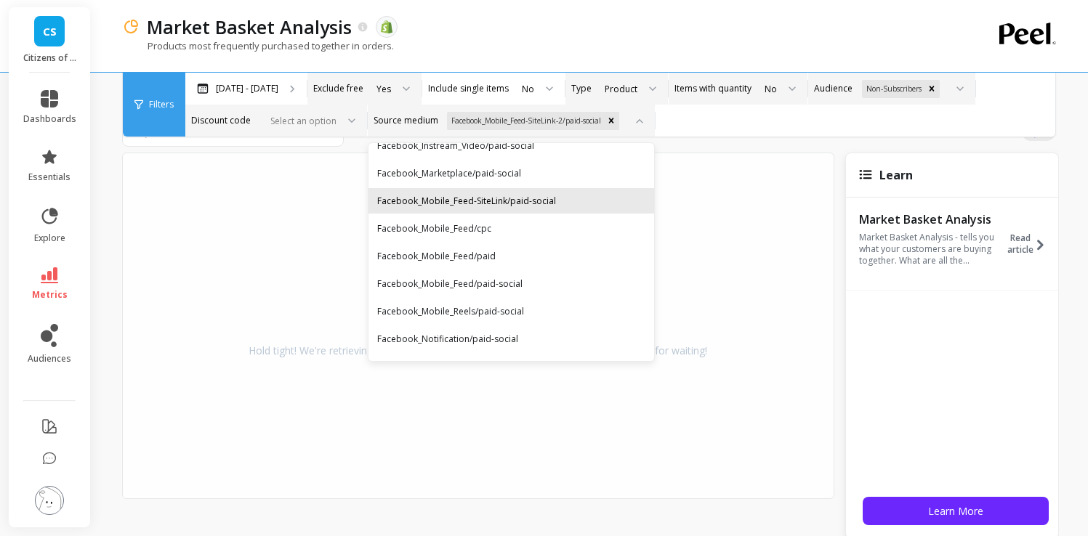
click at [545, 212] on div "Facebook_Mobile_Feed-SiteLink/paid-social" at bounding box center [512, 200] width 286 height 25
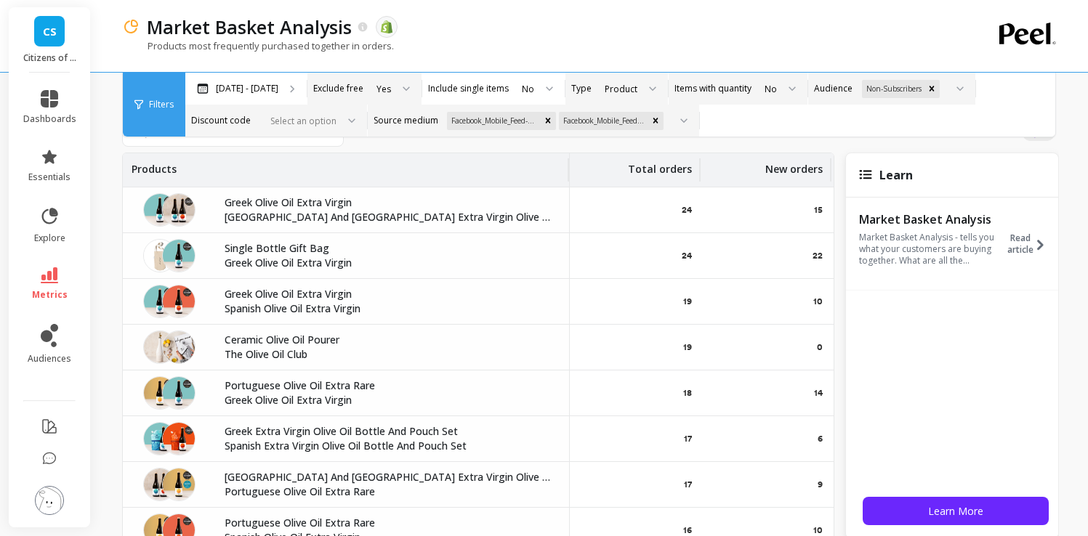
scroll to position [3, 0]
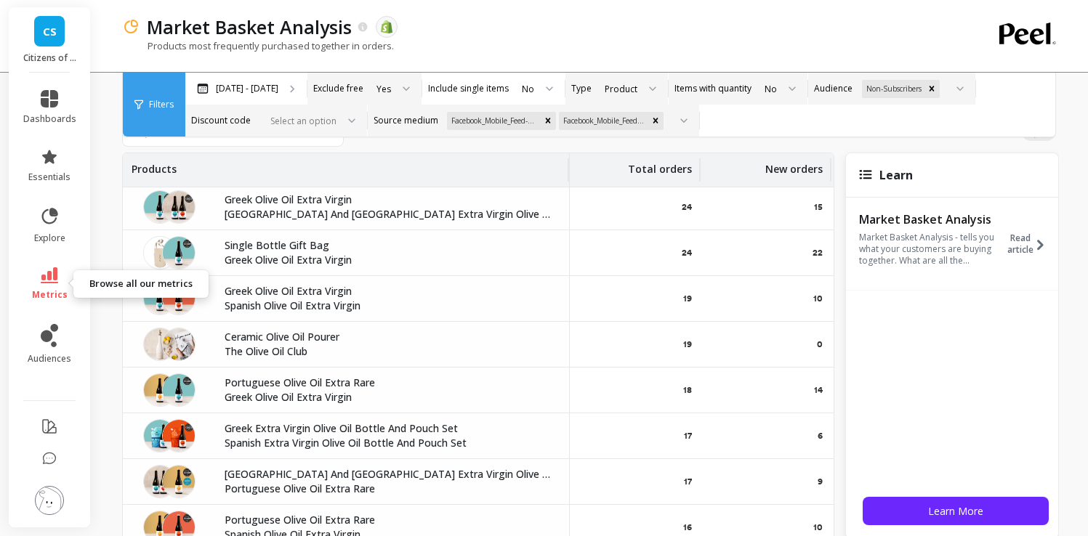
click at [49, 279] on icon at bounding box center [49, 275] width 17 height 16
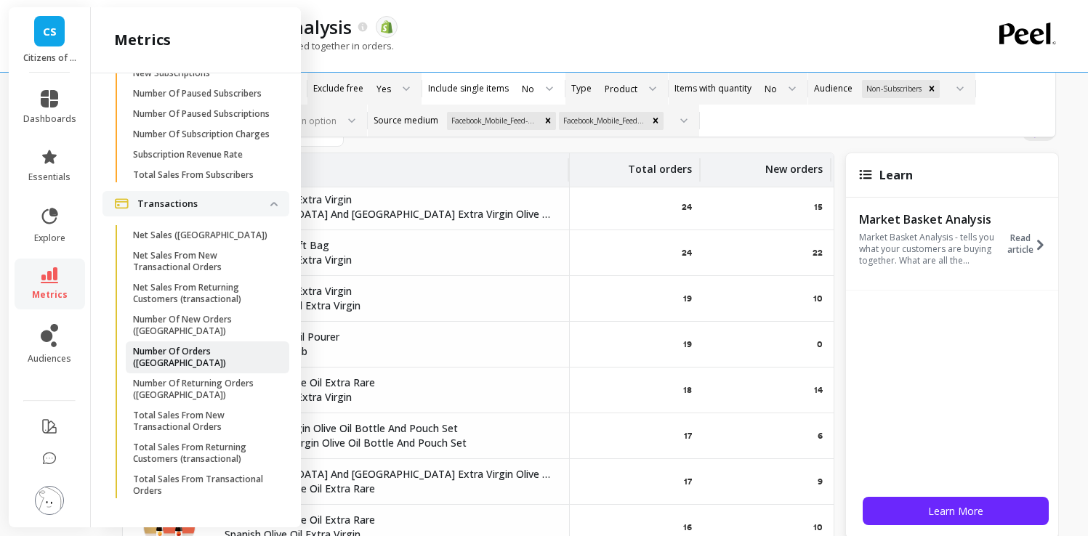
scroll to position [0, 0]
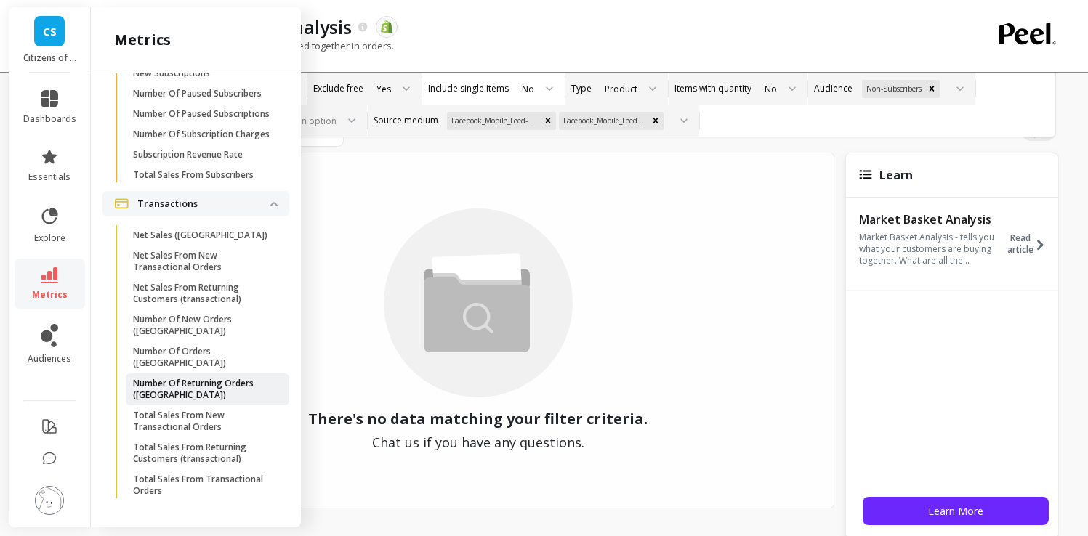
click at [242, 393] on p "Number Of Returning Orders (tx)" at bounding box center [202, 389] width 139 height 23
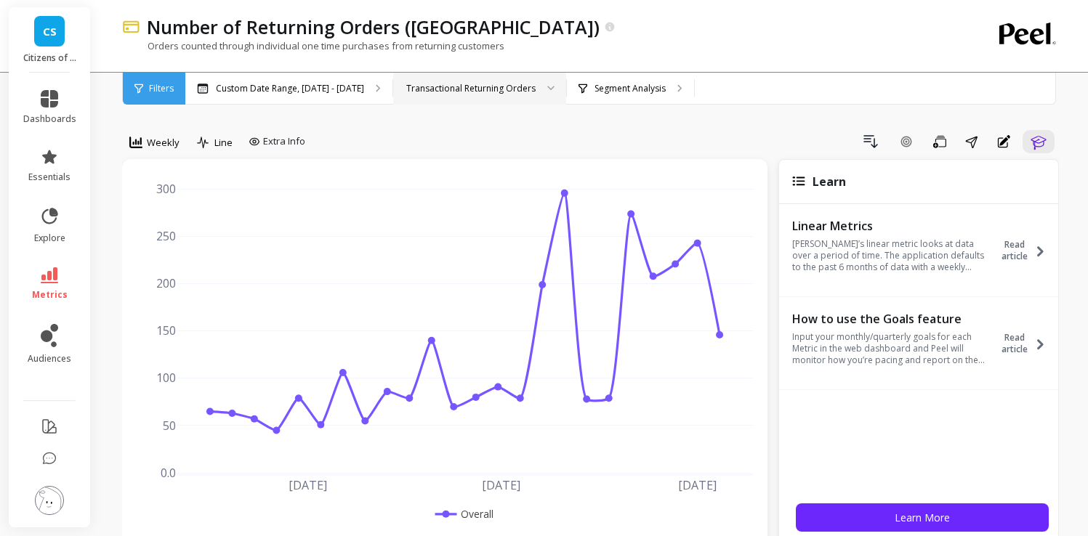
click at [483, 89] on div "Transactional Returning Orders" at bounding box center [470, 88] width 129 height 14
click at [53, 294] on span "metrics" at bounding box center [50, 295] width 36 height 12
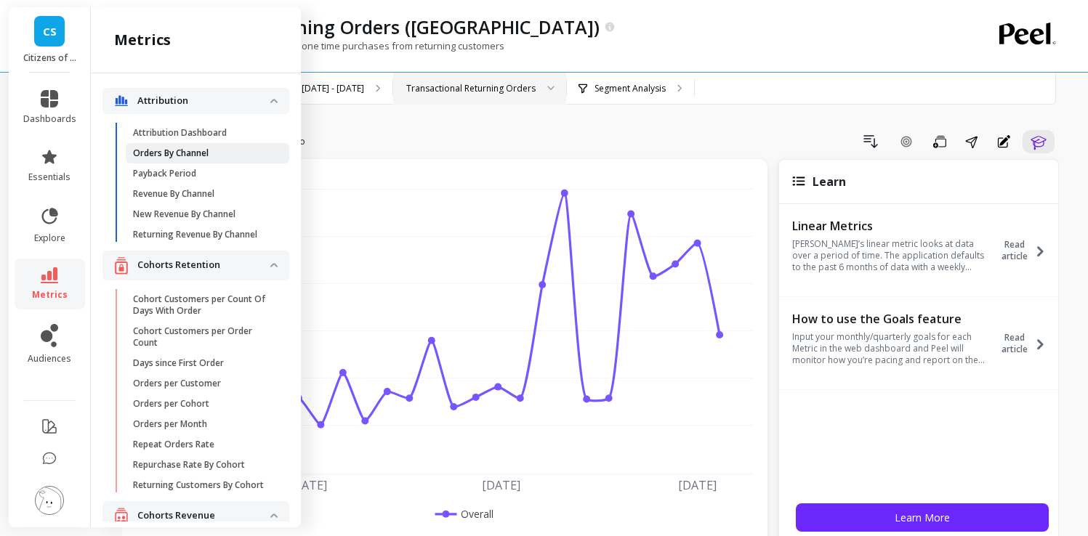
click at [209, 150] on p "Orders By Channel" at bounding box center [171, 154] width 76 height 12
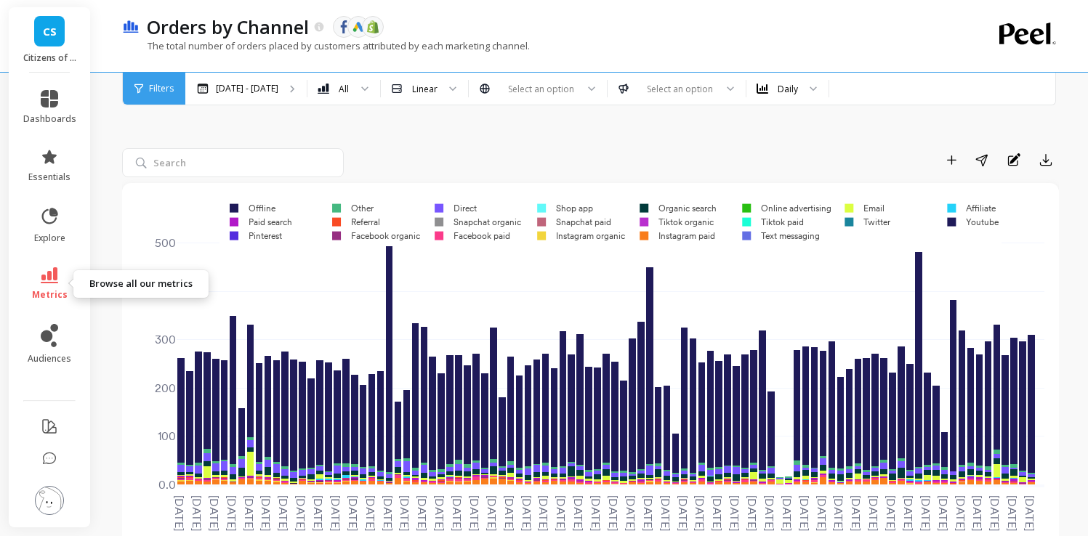
click at [39, 283] on link "metrics" at bounding box center [49, 283] width 53 height 33
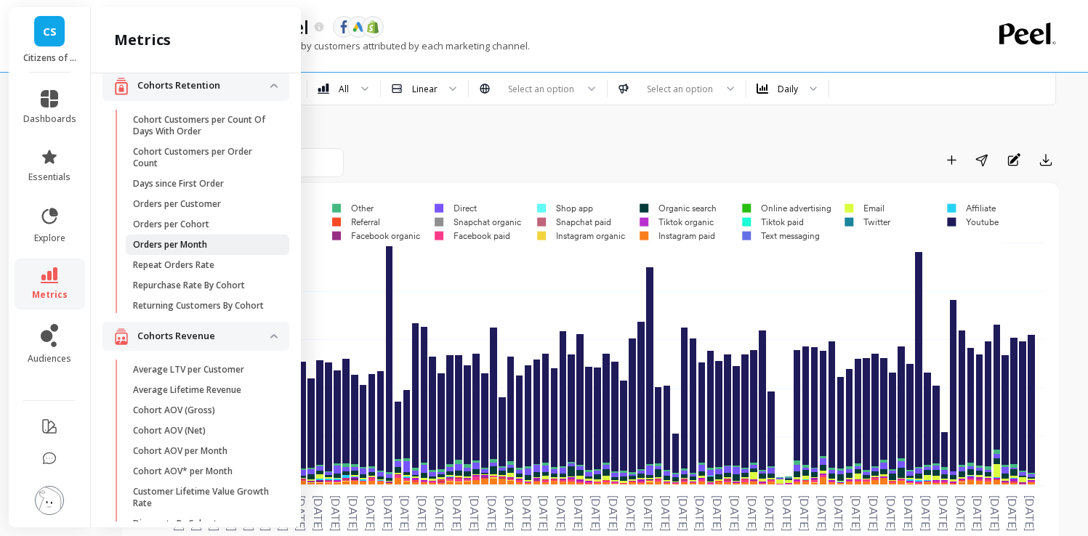
scroll to position [180, 0]
click at [193, 270] on p "Repeat Orders Rate" at bounding box center [173, 265] width 81 height 12
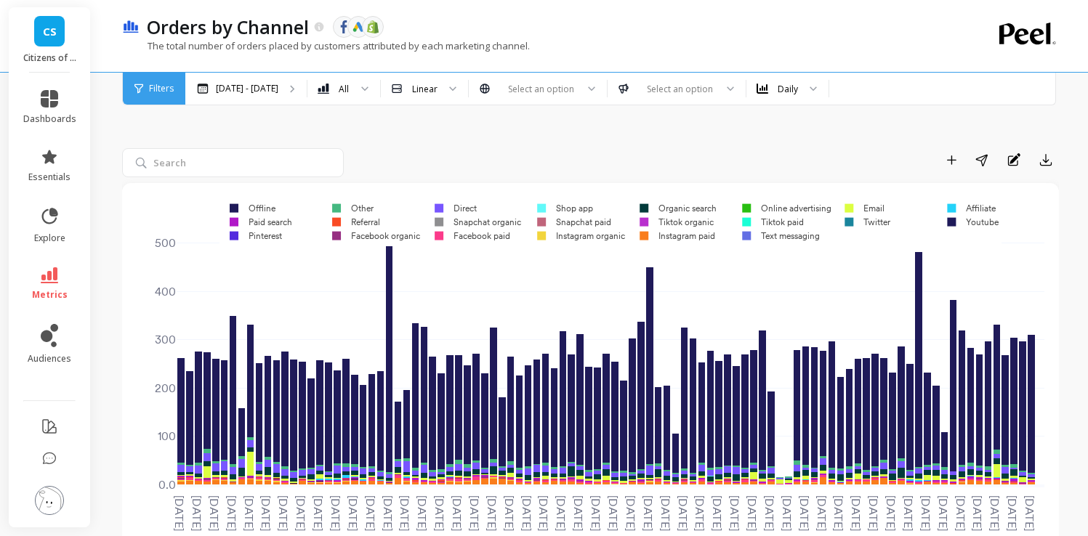
scroll to position [0, 0]
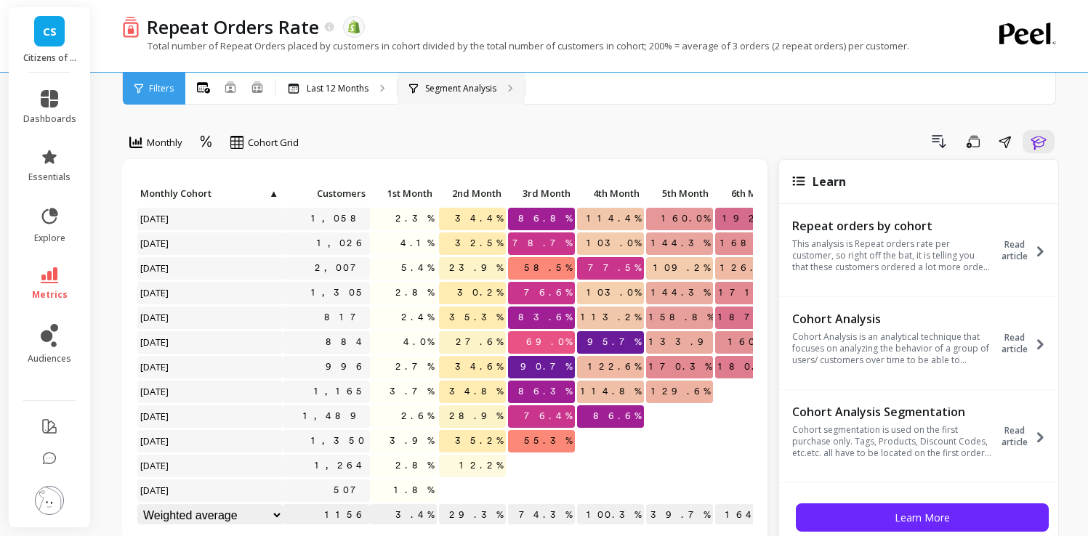
click at [466, 98] on div "Segment Analysis" at bounding box center [461, 89] width 127 height 32
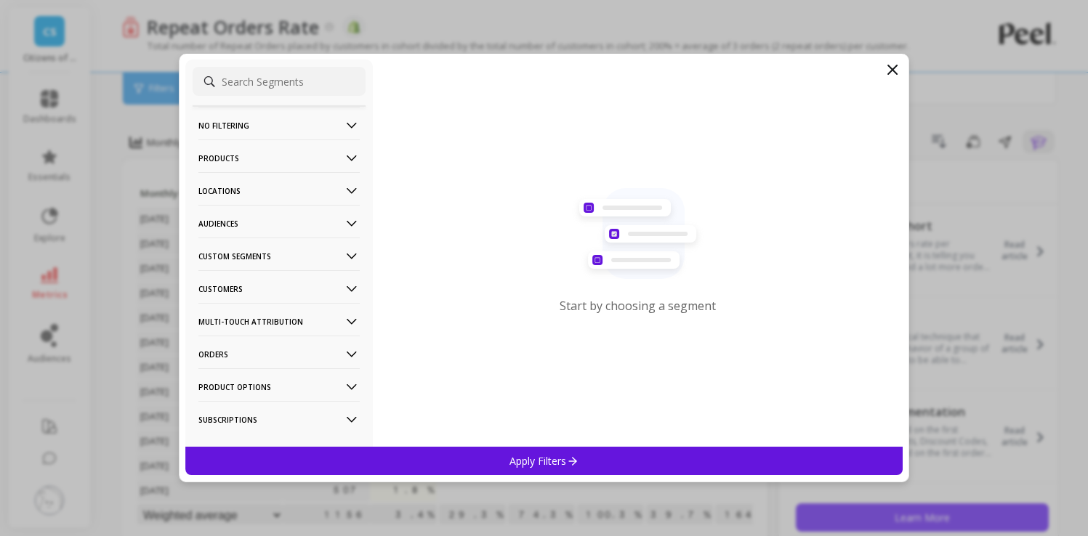
click at [298, 235] on p "Audiences" at bounding box center [278, 223] width 161 height 37
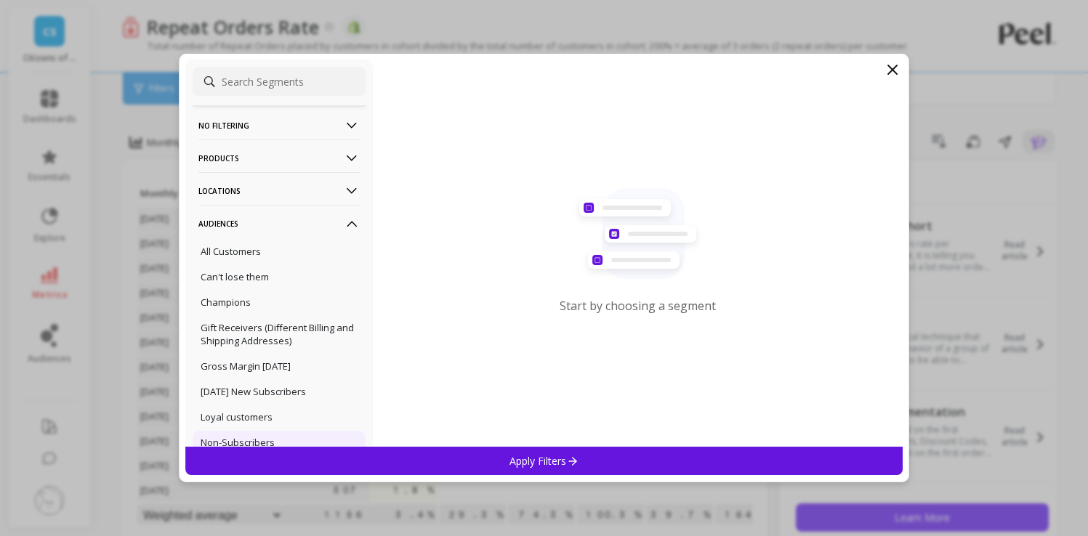
scroll to position [259, 0]
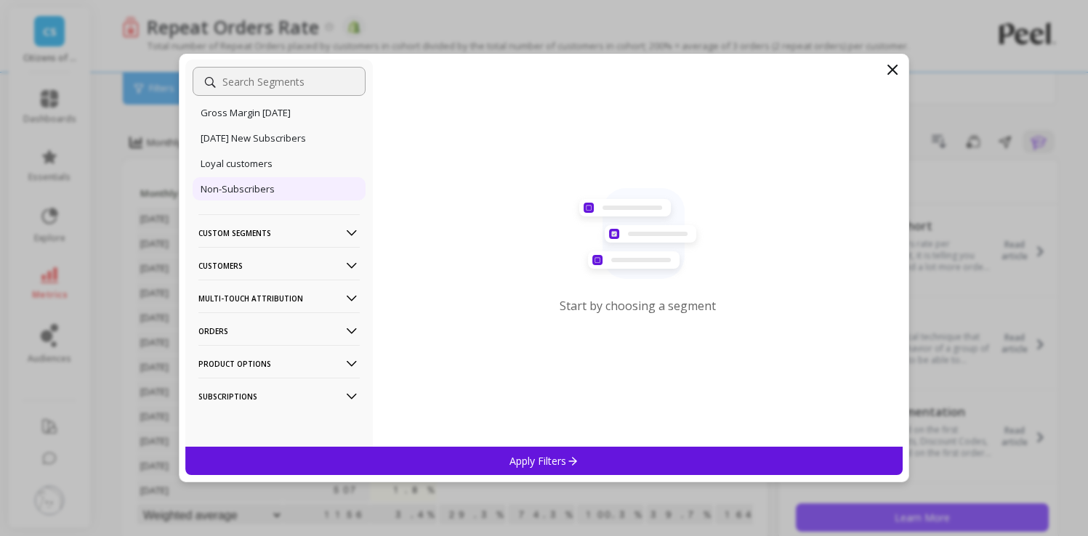
click at [259, 195] on div "Non-Subscribers" at bounding box center [279, 188] width 173 height 23
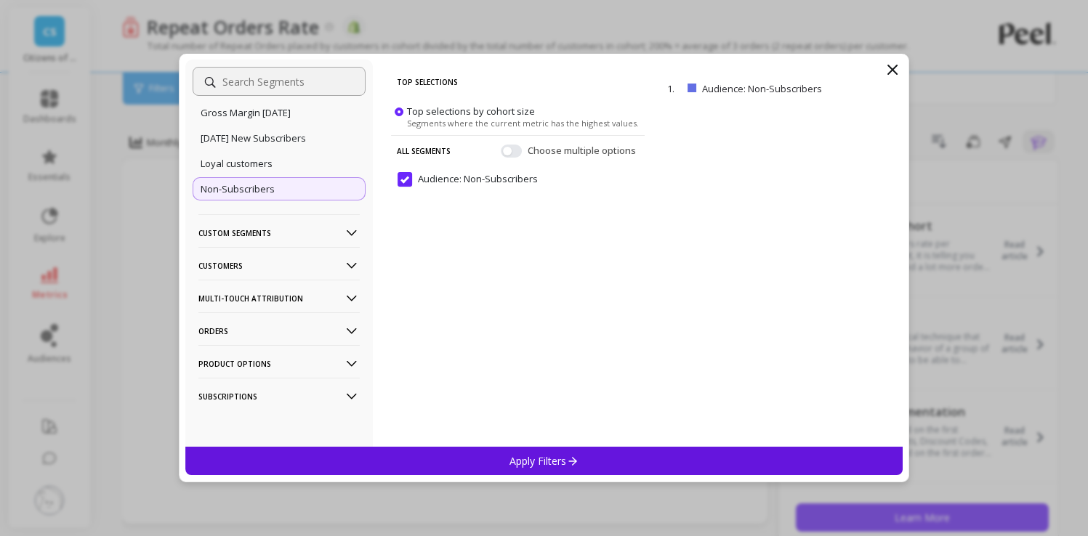
click at [608, 457] on div "Apply Filters" at bounding box center [544, 461] width 718 height 28
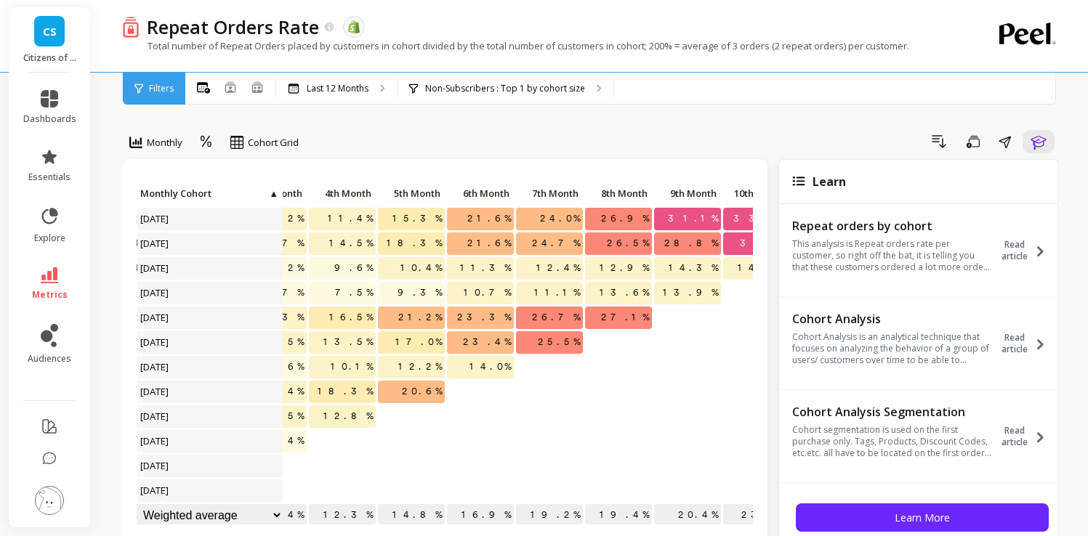
scroll to position [0, 321]
